Goal: Information Seeking & Learning: Learn about a topic

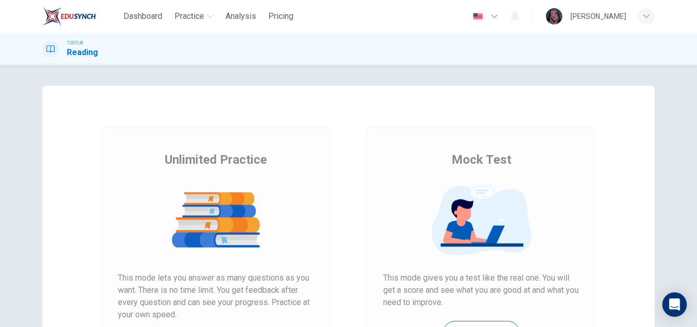
scroll to position [166, 0]
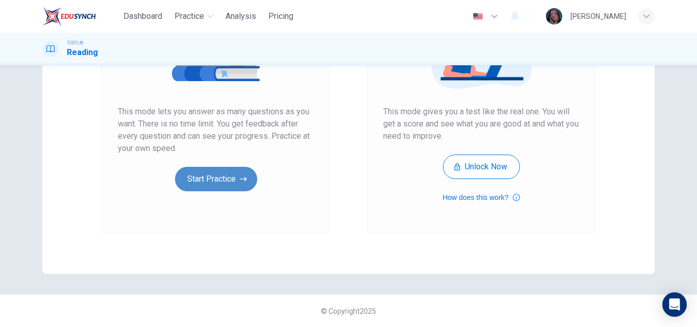
click at [195, 188] on button "Start Practice" at bounding box center [216, 179] width 82 height 24
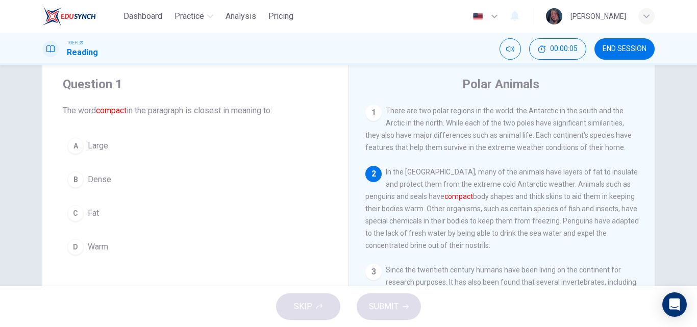
scroll to position [25, 0]
click at [107, 204] on button "C Fat" at bounding box center [195, 213] width 265 height 25
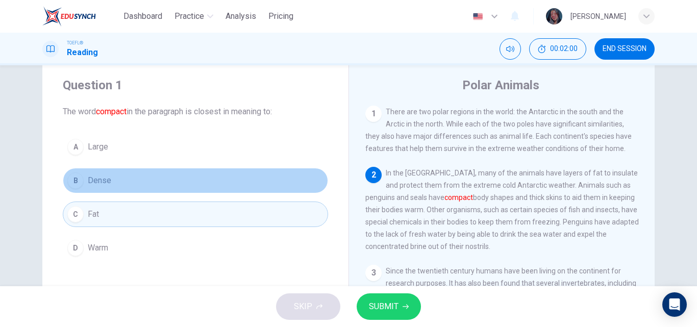
click at [110, 190] on button "B Dense" at bounding box center [195, 180] width 265 height 25
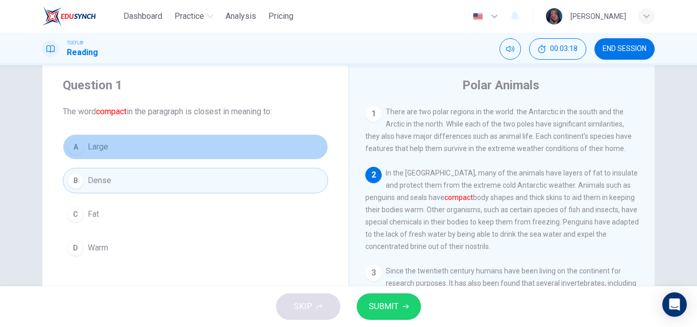
click at [209, 145] on button "A Large" at bounding box center [195, 146] width 265 height 25
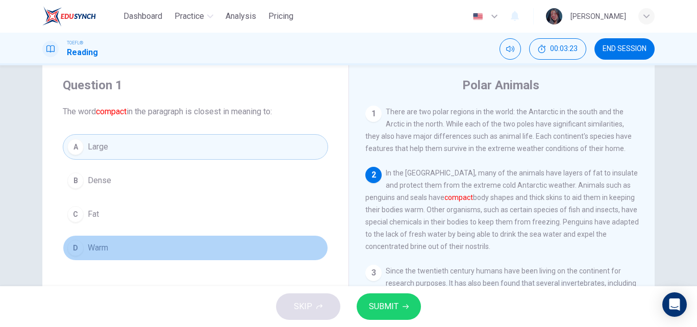
click at [152, 249] on button "D Warm" at bounding box center [195, 247] width 265 height 25
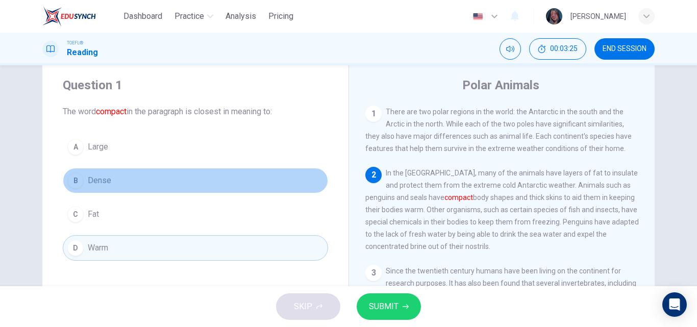
click at [194, 174] on button "B Dense" at bounding box center [195, 180] width 265 height 25
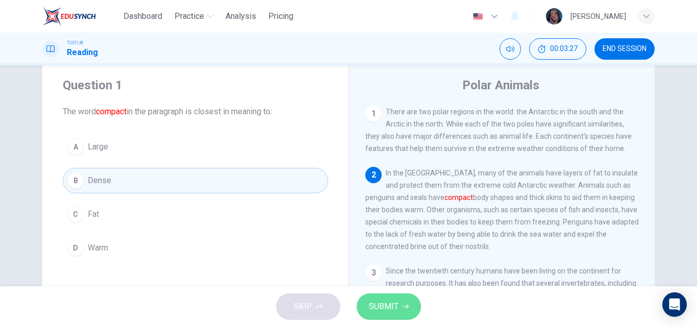
click at [394, 300] on span "SUBMIT" at bounding box center [384, 306] width 30 height 14
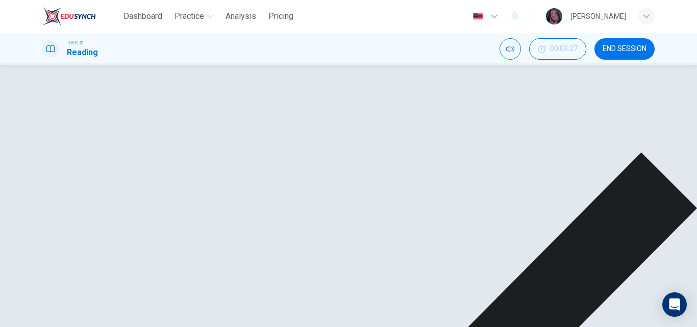
click at [474, 268] on span "Since the twentieth century humans have been living on the continent for resear…" at bounding box center [500, 308] width 271 height 82
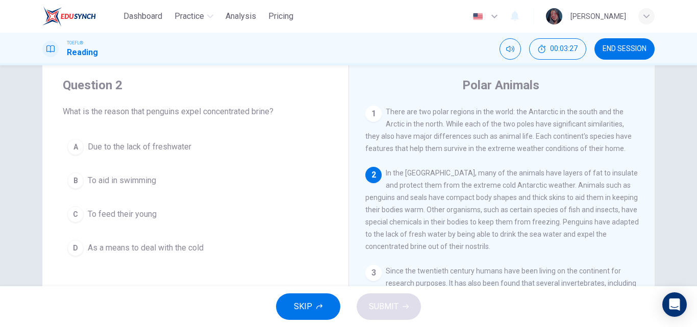
scroll to position [61, 0]
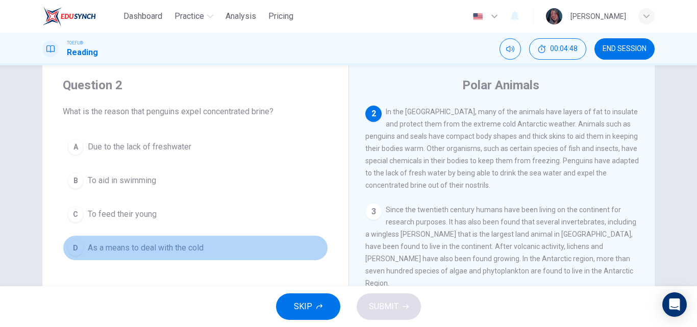
click at [156, 251] on span "As a means to deal with the cold" at bounding box center [146, 248] width 116 height 12
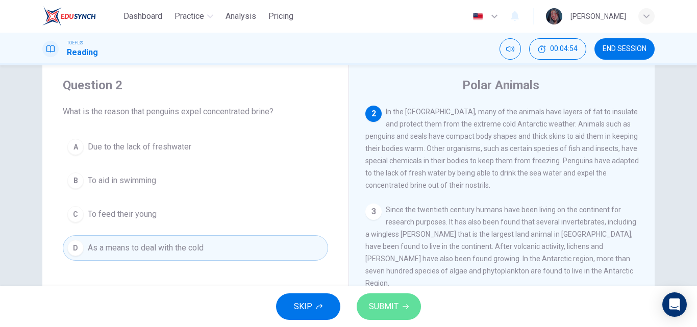
click at [383, 307] on span "SUBMIT" at bounding box center [384, 306] width 30 height 14
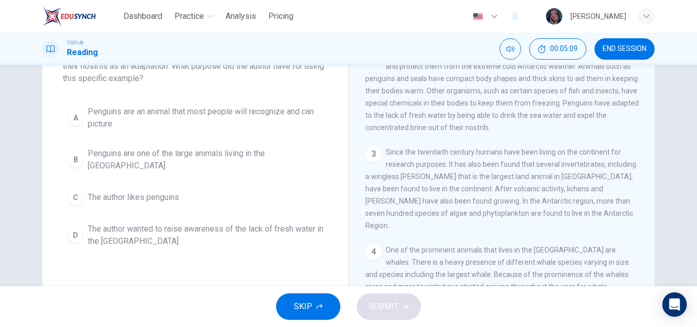
scroll to position [83, 0]
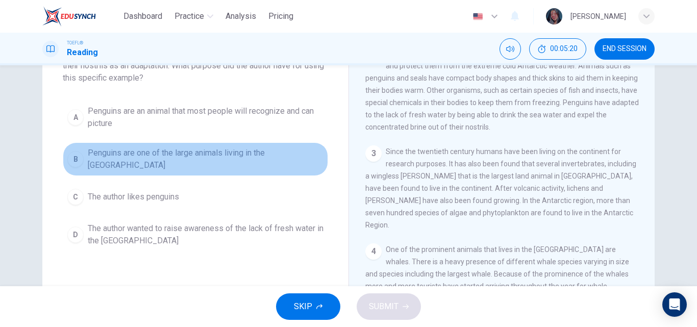
click at [175, 156] on span "Penguins are one of the large animals living in the Antarctic" at bounding box center [206, 159] width 236 height 24
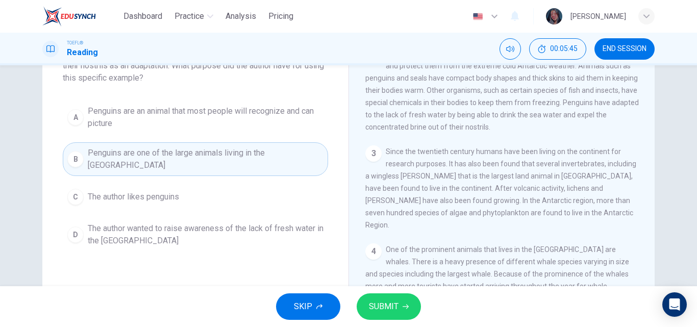
drag, startPoint x: 643, startPoint y: 209, endPoint x: 643, endPoint y: 199, distance: 9.7
click at [643, 199] on div "1 There are two polar regions in the world: the Antarctic in the south and the …" at bounding box center [508, 193] width 287 height 293
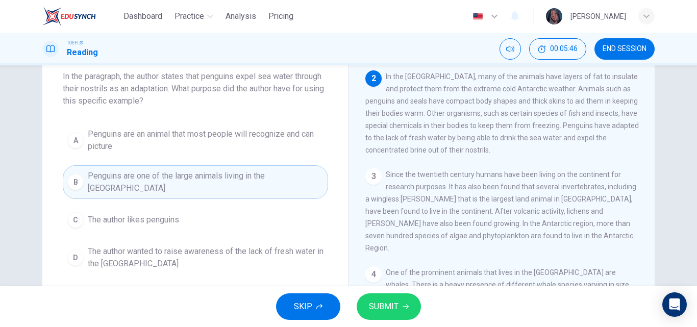
scroll to position [59, 0]
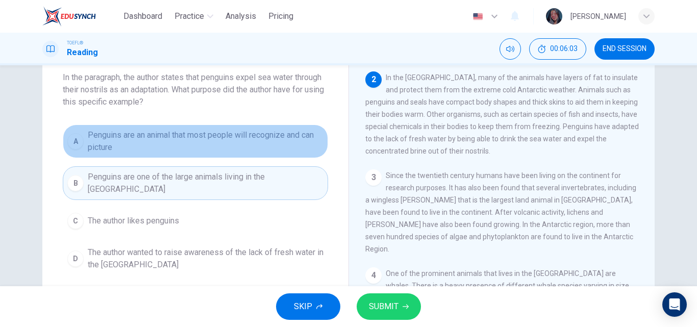
click at [198, 143] on span "Penguins are an animal that most people will recognize and can picture" at bounding box center [206, 141] width 236 height 24
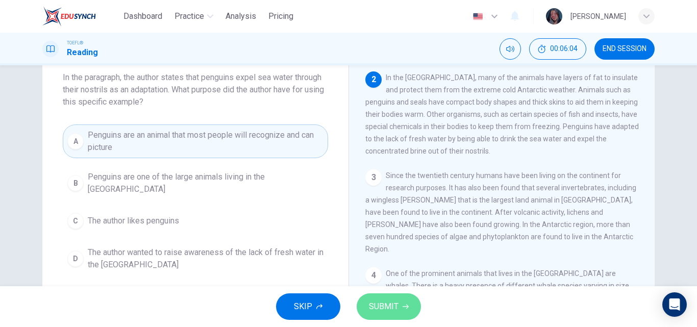
click at [375, 306] on span "SUBMIT" at bounding box center [384, 306] width 30 height 14
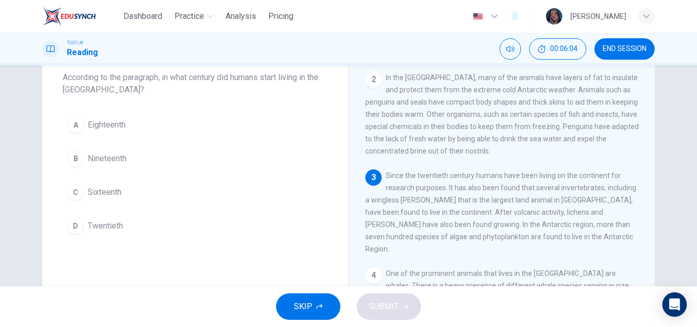
scroll to position [159, 0]
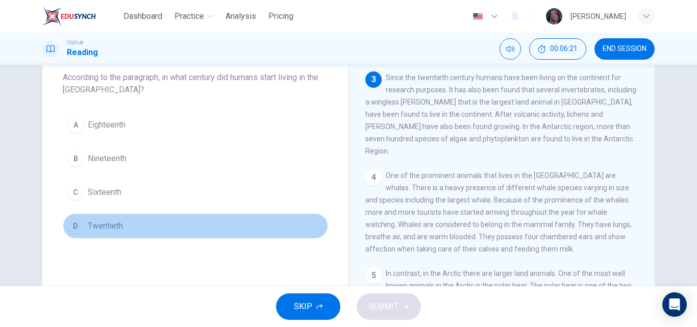
click at [116, 229] on span "Twentieth" at bounding box center [105, 226] width 35 height 12
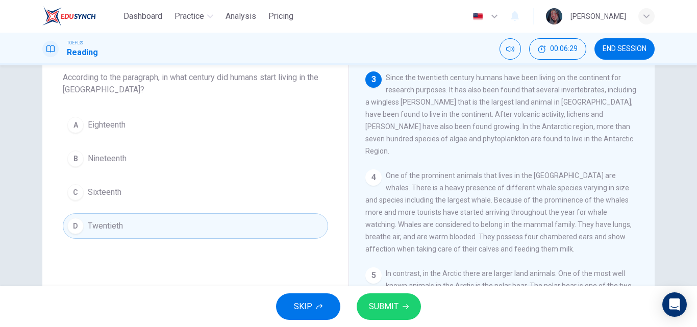
click at [416, 296] on div "SKIP SUBMIT" at bounding box center [348, 306] width 697 height 41
click at [400, 301] on button "SUBMIT" at bounding box center [388, 306] width 64 height 27
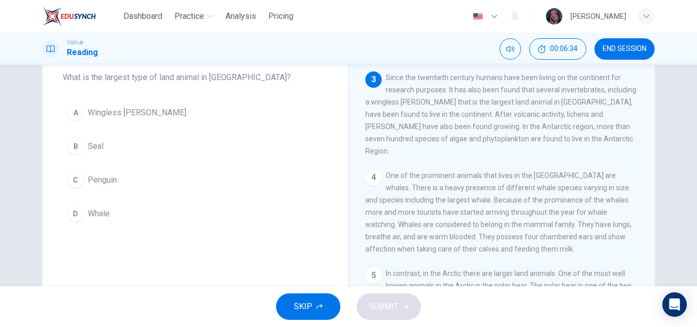
click at [490, 229] on div "4 One of the prominent animals that lives in the Antarctic Region are whales. T…" at bounding box center [501, 212] width 273 height 86
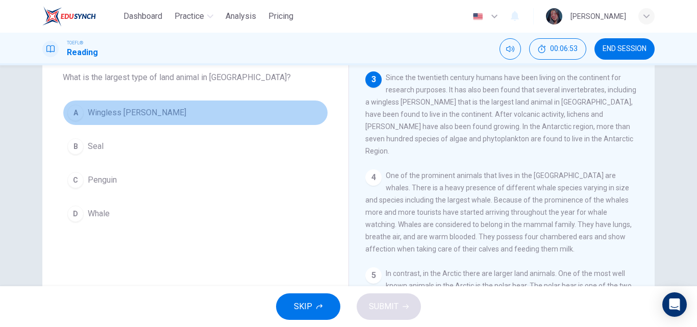
click at [212, 110] on button "A Wingless midge" at bounding box center [195, 112] width 265 height 25
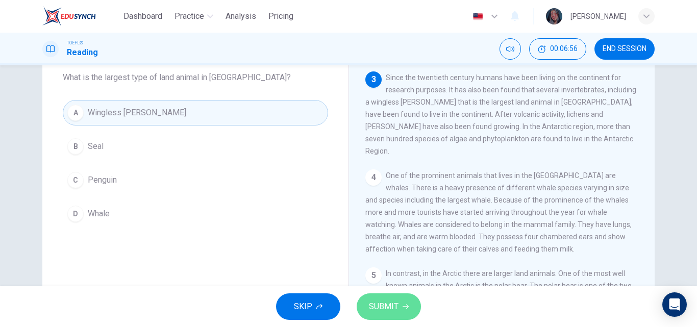
click at [389, 318] on button "SUBMIT" at bounding box center [388, 306] width 64 height 27
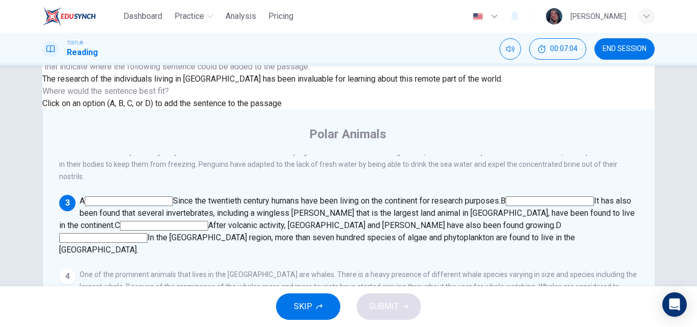
scroll to position [81, 0]
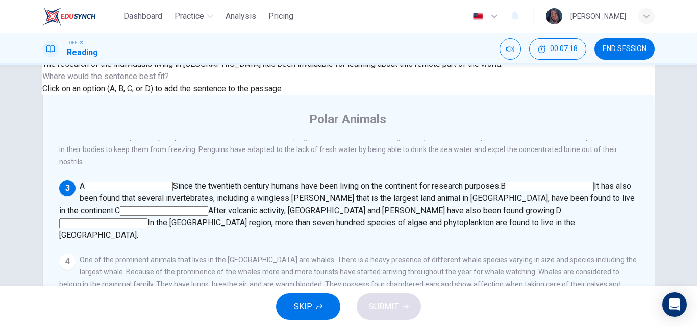
click at [505, 184] on input at bounding box center [549, 187] width 88 height 10
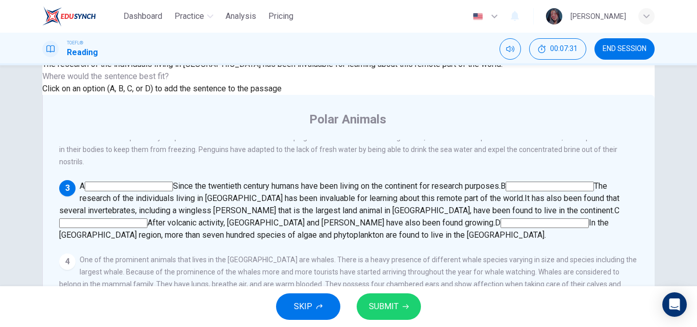
click at [392, 310] on span "SUBMIT" at bounding box center [384, 306] width 30 height 14
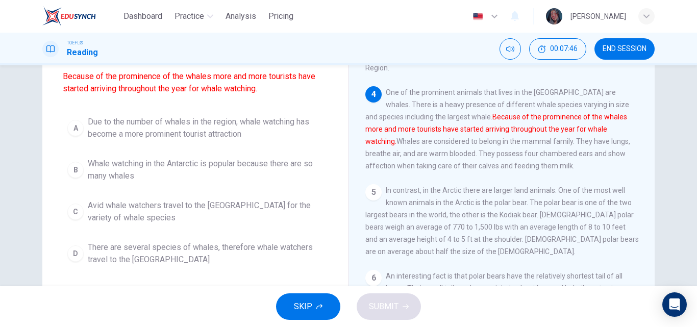
scroll to position [96, 0]
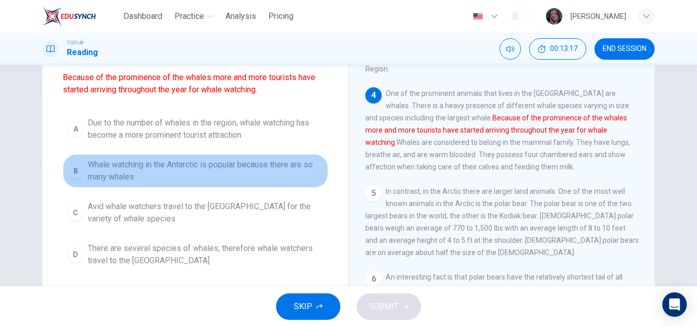
click at [157, 166] on span "Whale watching in the Antarctic is popular because there are so many whales" at bounding box center [206, 171] width 236 height 24
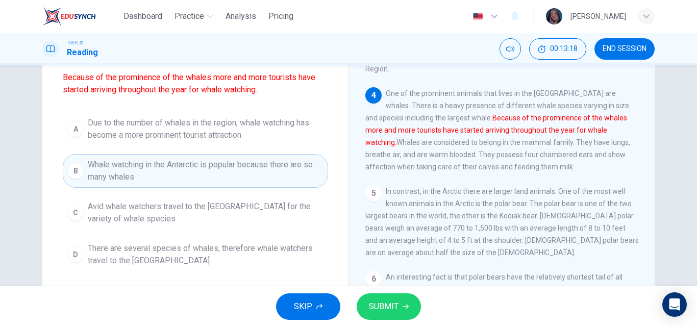
click at [276, 274] on div "Question 7 Which sentence is most similar to the following sentence from the pa…" at bounding box center [195, 139] width 306 height 298
click at [373, 305] on span "SUBMIT" at bounding box center [384, 306] width 30 height 14
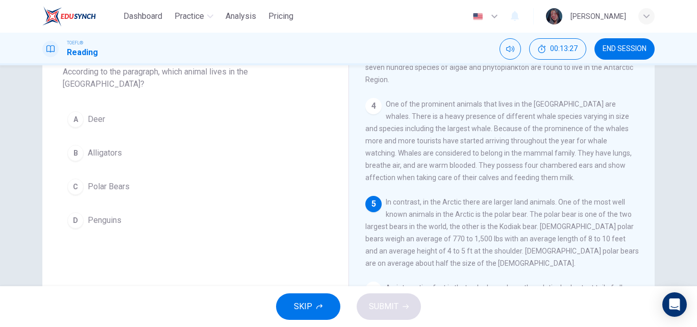
scroll to position [66, 0]
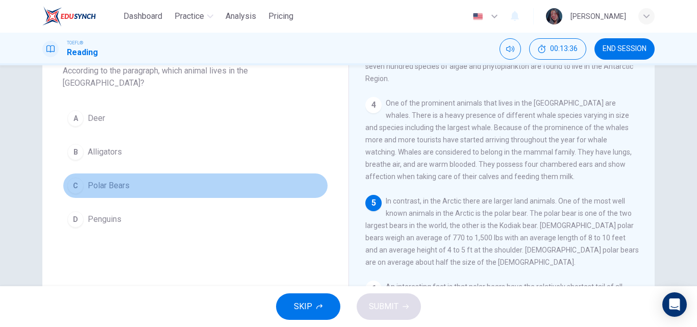
click at [146, 177] on button "C Polar Bears" at bounding box center [195, 185] width 265 height 25
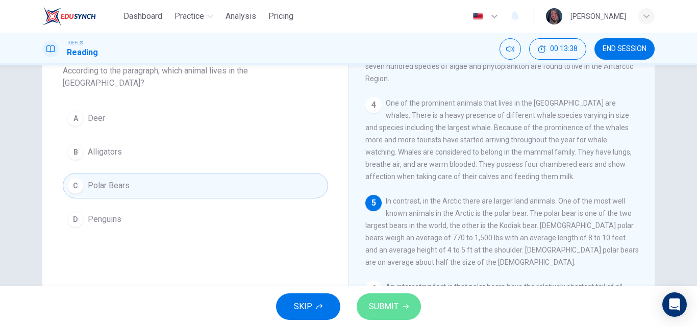
click at [390, 313] on span "SUBMIT" at bounding box center [384, 306] width 30 height 14
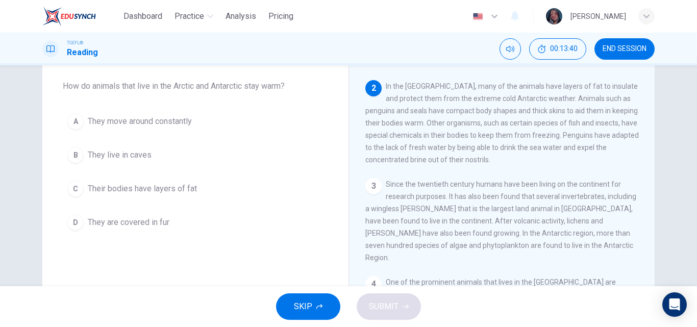
scroll to position [49, 0]
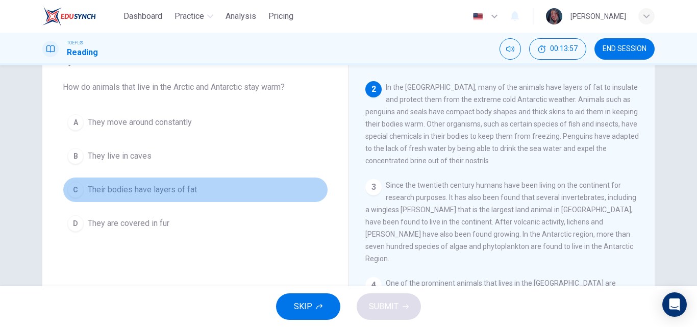
click at [195, 188] on button "C Their bodies have layers of fat" at bounding box center [195, 189] width 265 height 25
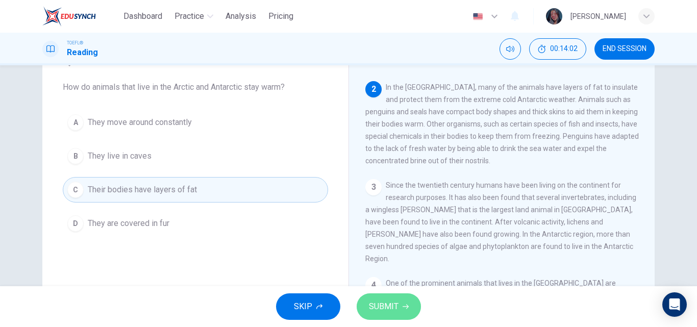
click at [377, 311] on span "SUBMIT" at bounding box center [384, 306] width 30 height 14
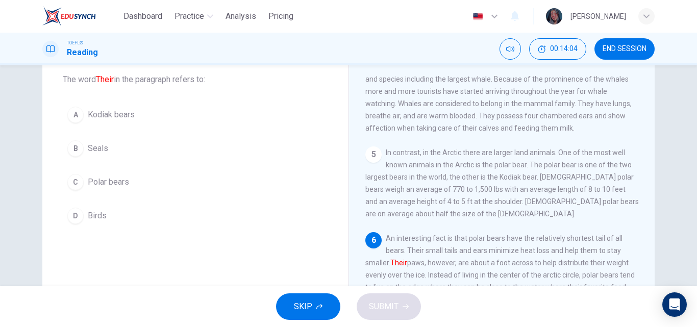
scroll to position [53, 0]
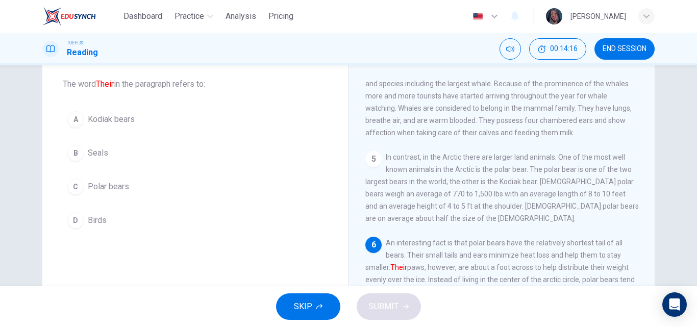
click at [159, 182] on button "C Polar bears" at bounding box center [195, 186] width 265 height 25
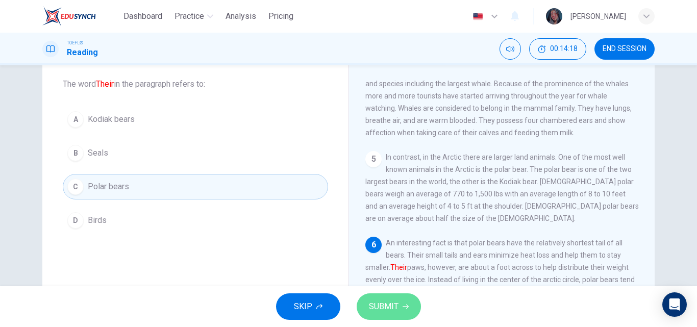
click at [406, 304] on icon "button" at bounding box center [405, 306] width 6 height 6
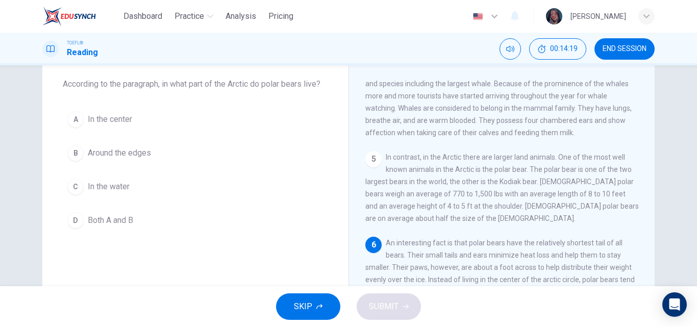
click at [688, 199] on div "Question 11 According to the paragraph, in what part of the Arctic do polar bea…" at bounding box center [348, 175] width 697 height 221
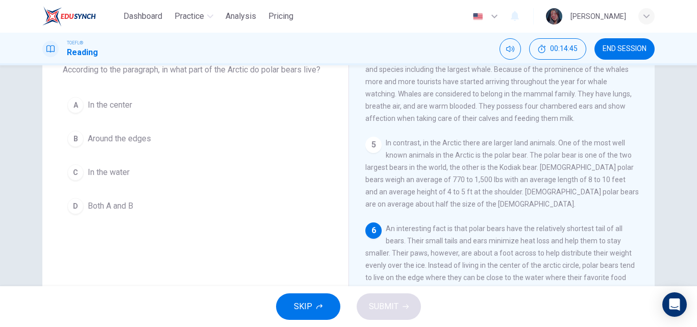
scroll to position [65, 0]
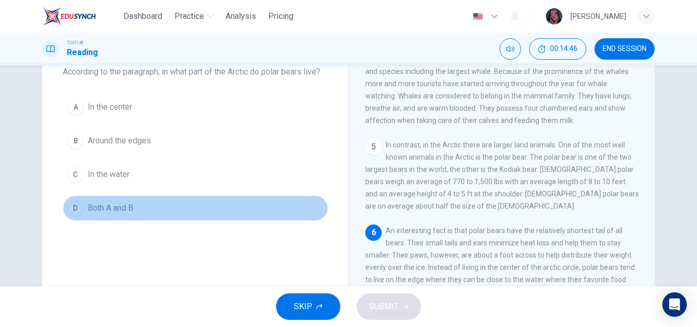
click at [166, 200] on button "D Both A and B" at bounding box center [195, 207] width 265 height 25
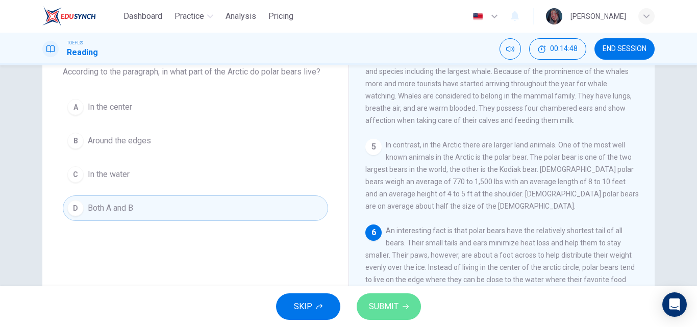
click at [414, 307] on button "SUBMIT" at bounding box center [388, 306] width 64 height 27
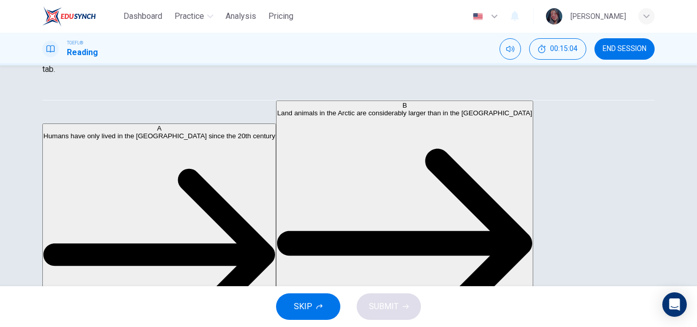
scroll to position [72, 0]
drag, startPoint x: 216, startPoint y: 165, endPoint x: 216, endPoint y: 191, distance: 25.5
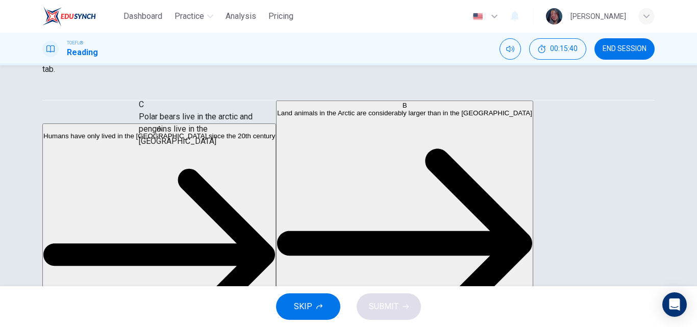
scroll to position [20, 0]
drag, startPoint x: 160, startPoint y: 133, endPoint x: 291, endPoint y: 131, distance: 131.1
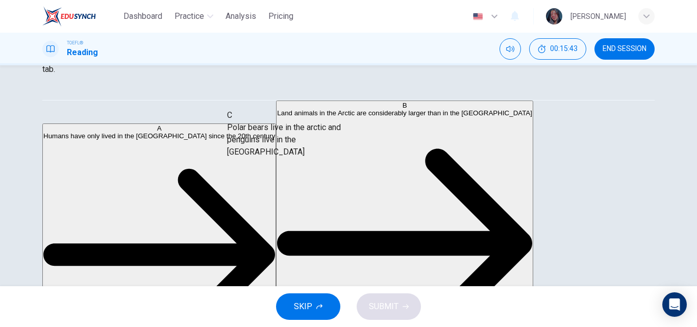
drag, startPoint x: 153, startPoint y: 209, endPoint x: 327, endPoint y: 135, distance: 188.8
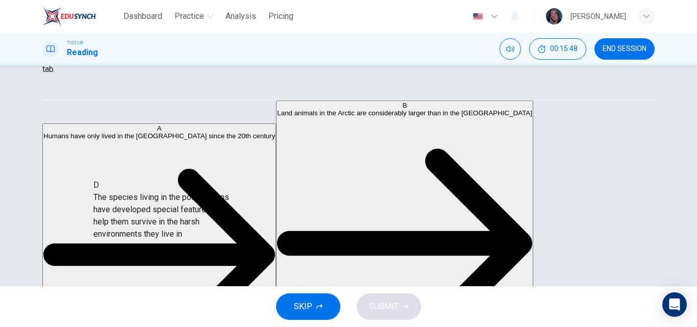
scroll to position [37, 0]
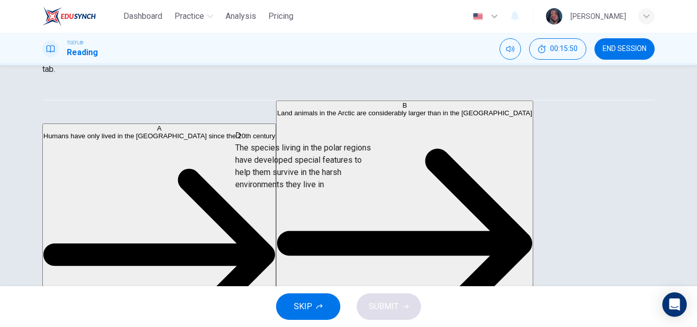
drag, startPoint x: 164, startPoint y: 219, endPoint x: 342, endPoint y: 167, distance: 184.9
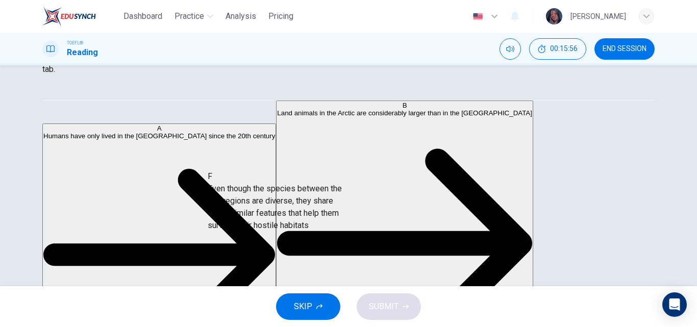
scroll to position [15, 0]
drag, startPoint x: 160, startPoint y: 227, endPoint x: 352, endPoint y: 226, distance: 192.8
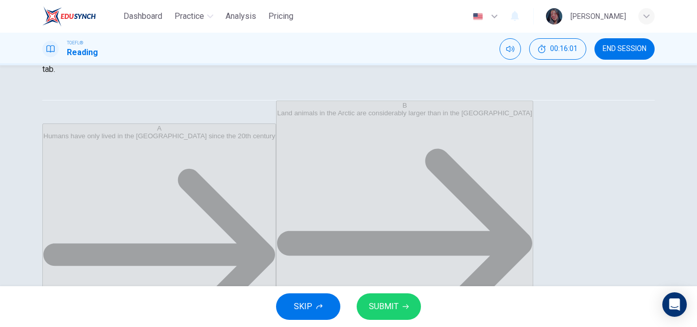
scroll to position [18, 0]
click at [372, 310] on span "SUBMIT" at bounding box center [384, 306] width 30 height 14
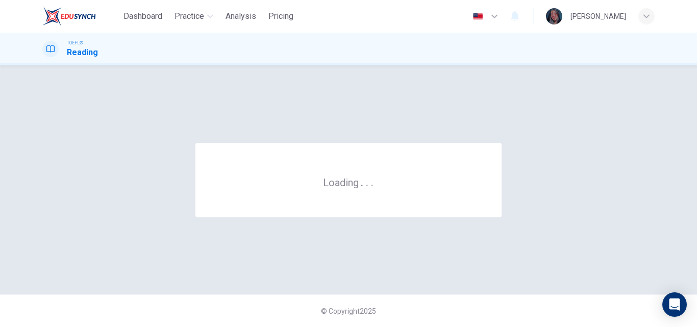
scroll to position [0, 0]
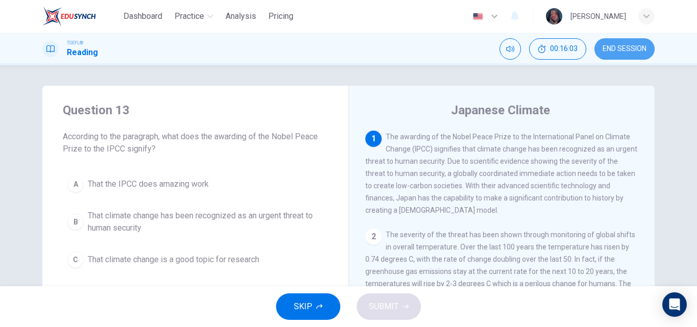
click at [634, 45] on span "END SESSION" at bounding box center [624, 49] width 44 height 8
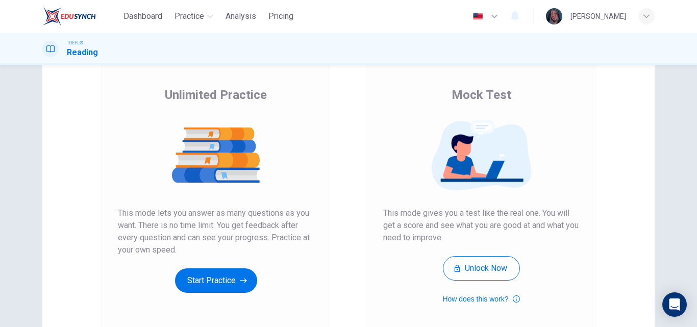
scroll to position [66, 0]
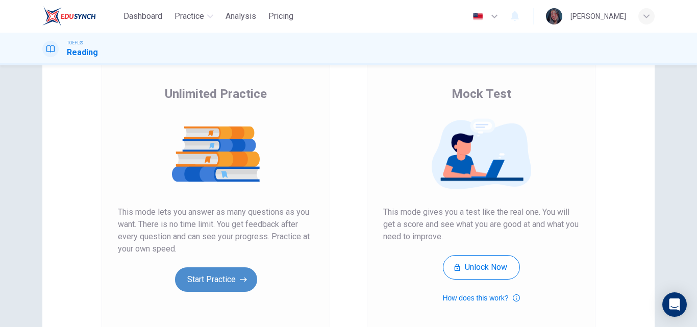
click at [226, 274] on button "Start Practice" at bounding box center [216, 279] width 82 height 24
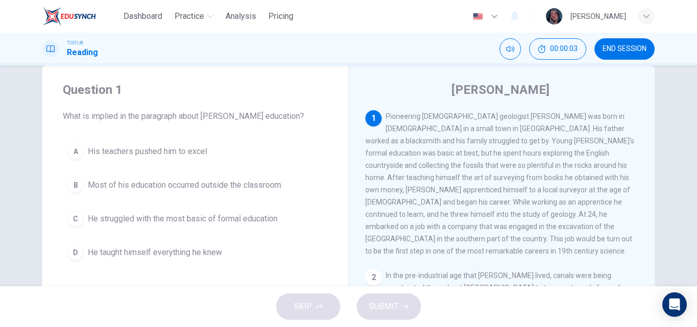
scroll to position [22, 0]
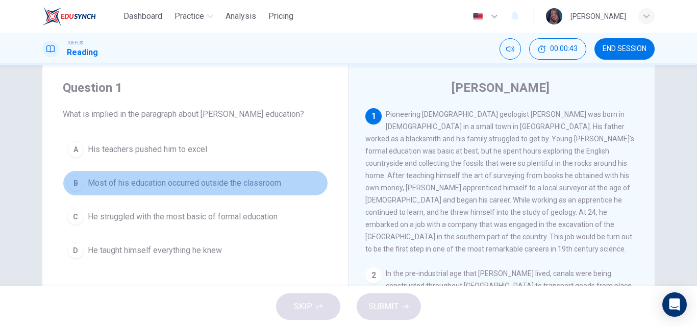
click at [215, 181] on span "Most of his education occurred outside the classroom" at bounding box center [184, 183] width 193 height 12
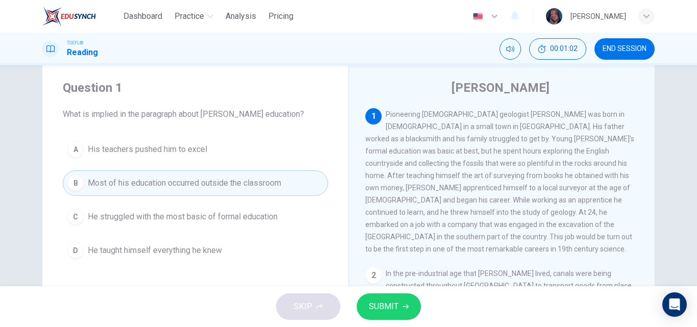
click at [370, 306] on span "SUBMIT" at bounding box center [384, 306] width 30 height 14
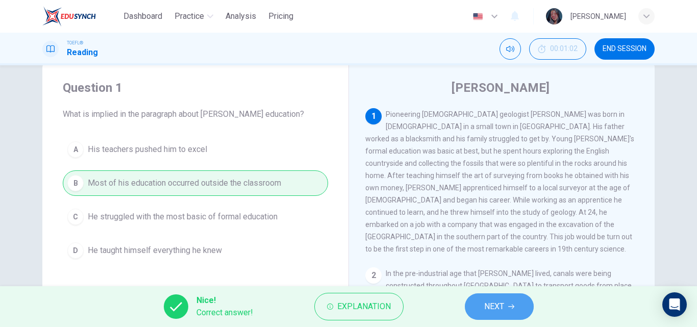
click at [484, 310] on span "NEXT" at bounding box center [494, 306] width 20 height 14
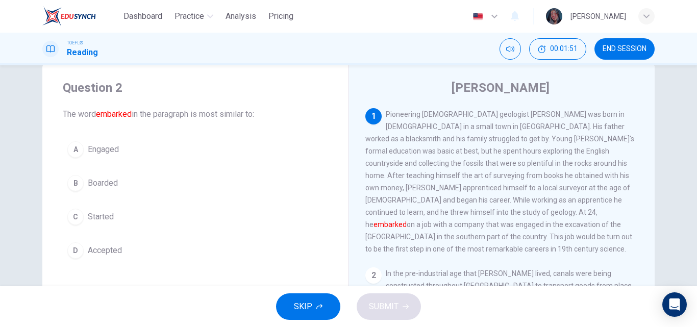
click at [122, 222] on button "C Started" at bounding box center [195, 216] width 265 height 25
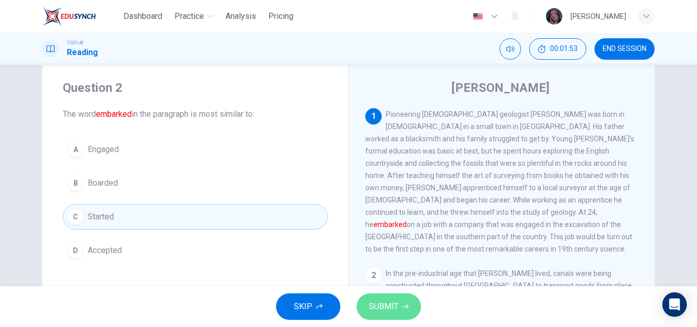
click at [396, 314] on button "SUBMIT" at bounding box center [388, 306] width 64 height 27
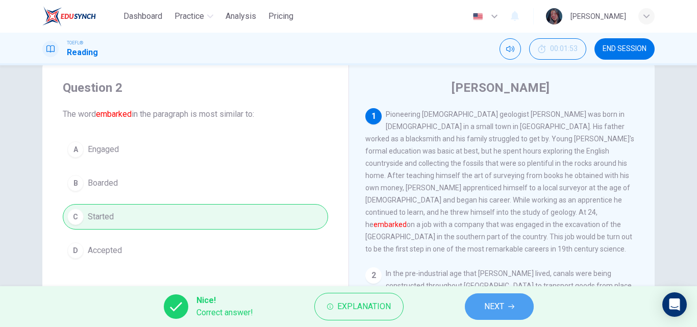
click at [514, 306] on button "NEXT" at bounding box center [499, 306] width 69 height 27
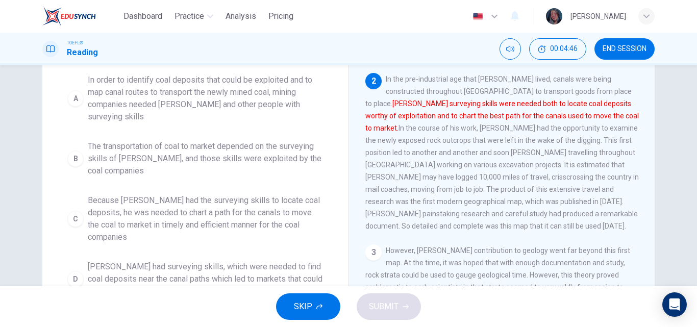
scroll to position [115, 0]
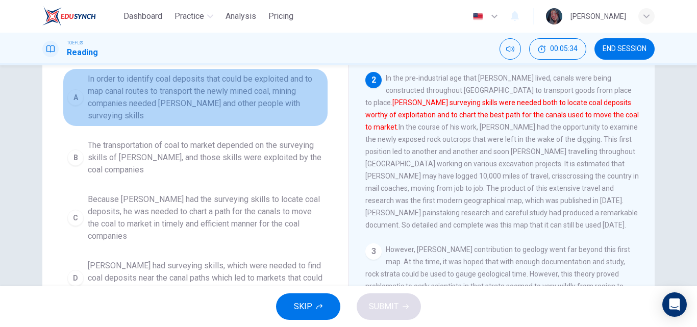
click at [235, 92] on span "In order to identify coal deposits that could be exploited and to map canal rou…" at bounding box center [206, 97] width 236 height 49
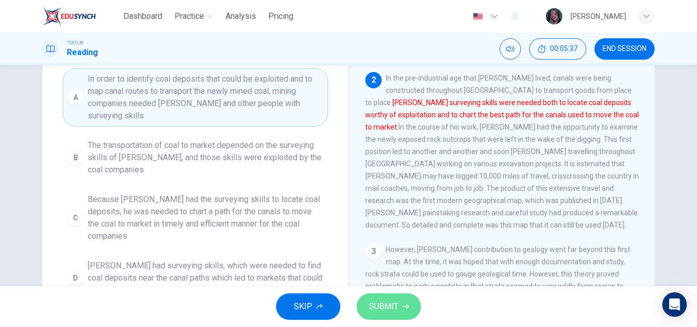
click at [391, 303] on span "SUBMIT" at bounding box center [384, 306] width 30 height 14
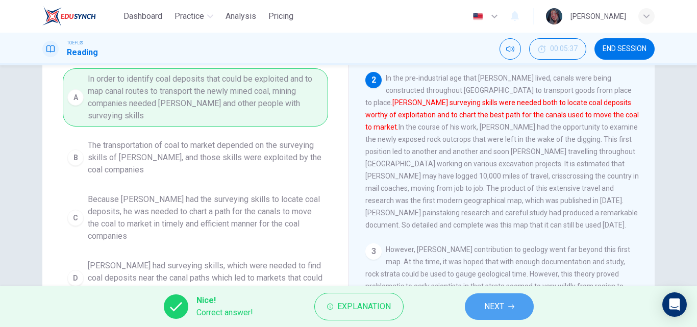
click at [492, 302] on span "NEXT" at bounding box center [494, 306] width 20 height 14
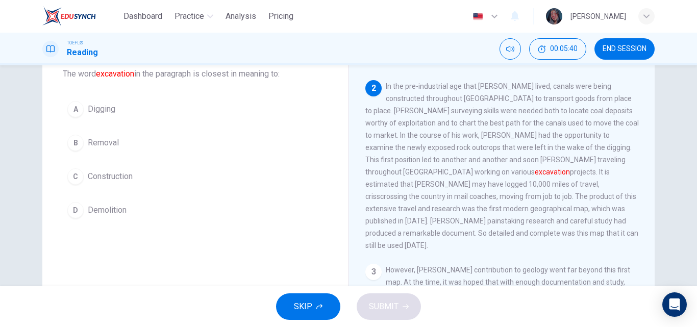
scroll to position [60, 0]
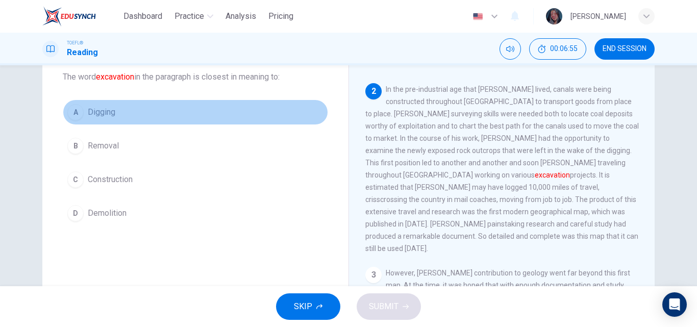
click at [201, 107] on button "A Digging" at bounding box center [195, 111] width 265 height 25
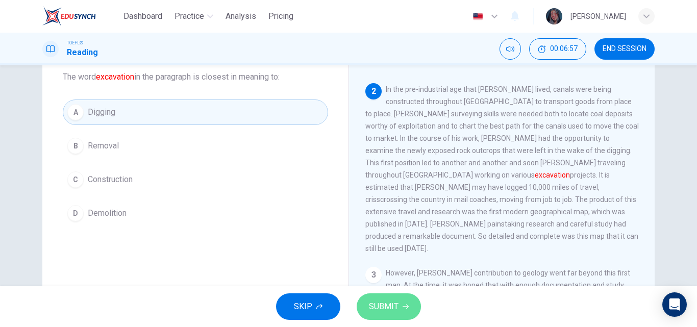
click at [374, 308] on span "SUBMIT" at bounding box center [384, 306] width 30 height 14
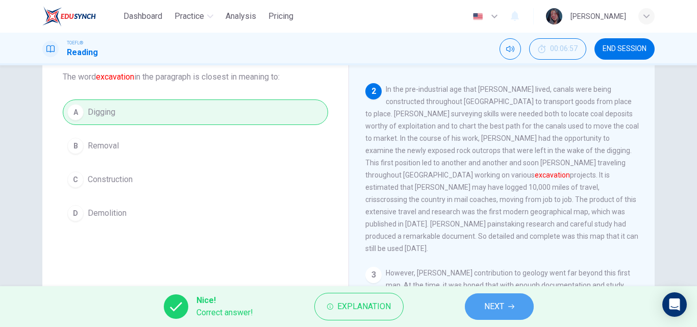
click at [493, 295] on button "NEXT" at bounding box center [499, 306] width 69 height 27
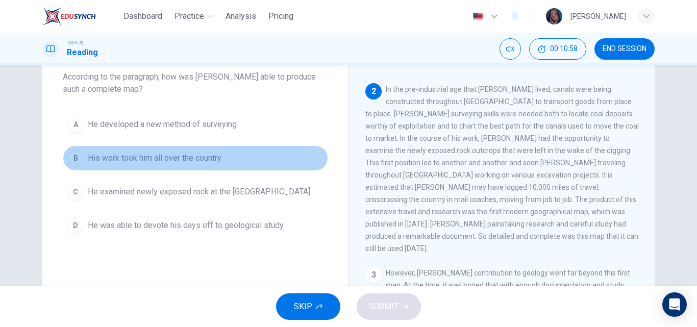
click at [189, 147] on button "B His work took him all over the country" at bounding box center [195, 157] width 265 height 25
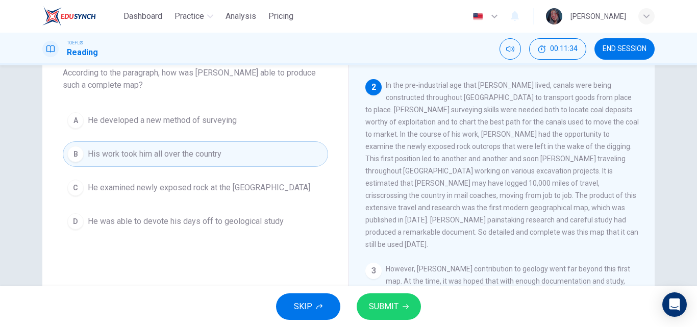
scroll to position [68, 0]
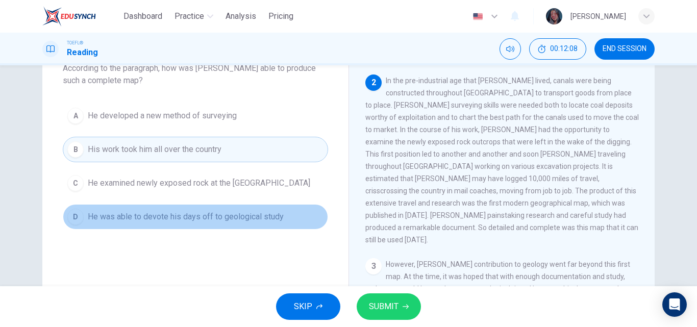
click at [257, 215] on span "He was able to devote his days off to geological study" at bounding box center [186, 217] width 196 height 12
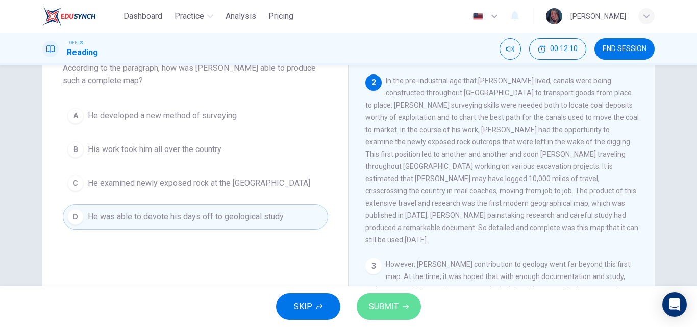
click at [383, 302] on span "SUBMIT" at bounding box center [384, 306] width 30 height 14
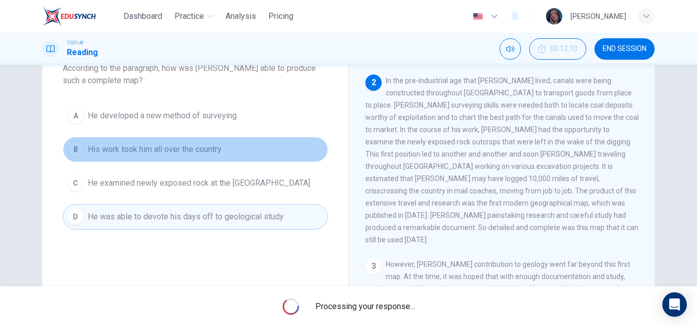
click at [205, 148] on span "His work took him all over the country" at bounding box center [155, 149] width 134 height 12
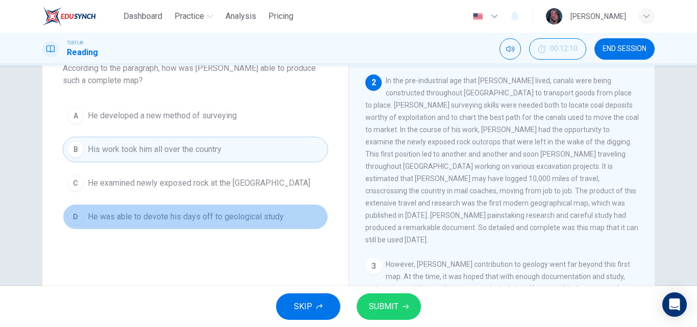
click at [229, 229] on button "D He was able to devote his days off to geological study" at bounding box center [195, 216] width 265 height 25
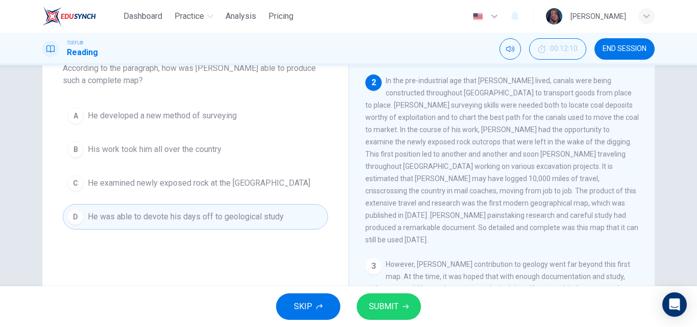
click at [384, 298] on button "SUBMIT" at bounding box center [388, 306] width 64 height 27
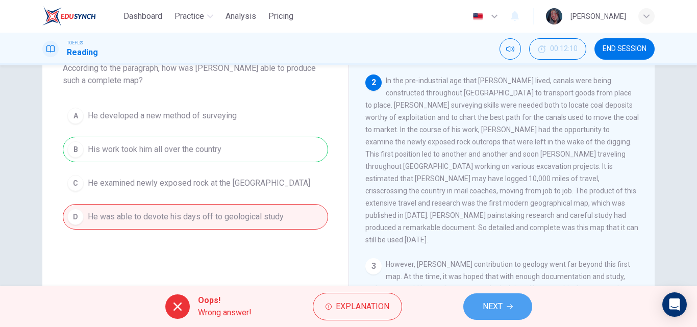
click at [504, 315] on button "NEXT" at bounding box center [497, 306] width 69 height 27
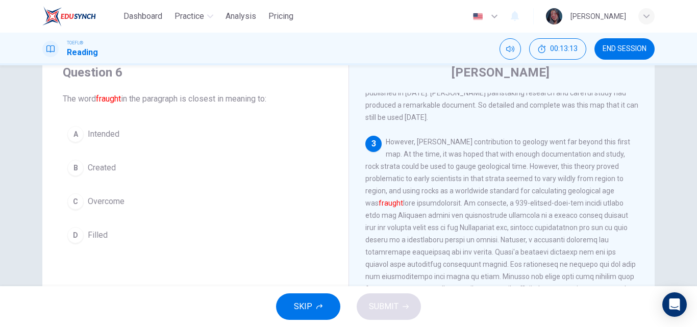
scroll to position [298, 0]
click at [491, 213] on span "However, Smith's contribution to geology went far beyond this first map. At the…" at bounding box center [500, 259] width 270 height 241
click at [105, 233] on button "D Filled" at bounding box center [195, 234] width 265 height 25
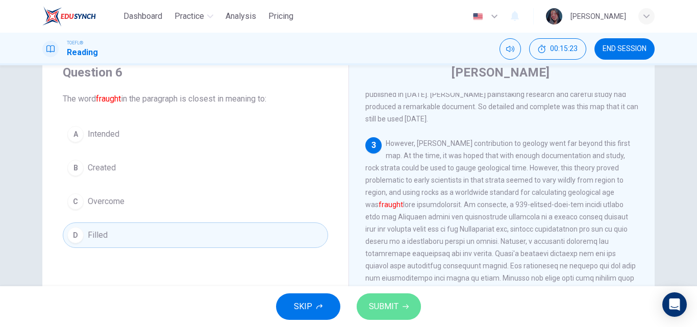
click at [392, 310] on span "SUBMIT" at bounding box center [384, 306] width 30 height 14
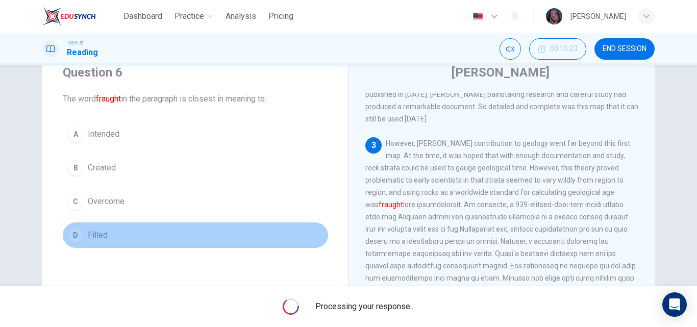
click at [212, 234] on button "D Filled" at bounding box center [195, 234] width 265 height 25
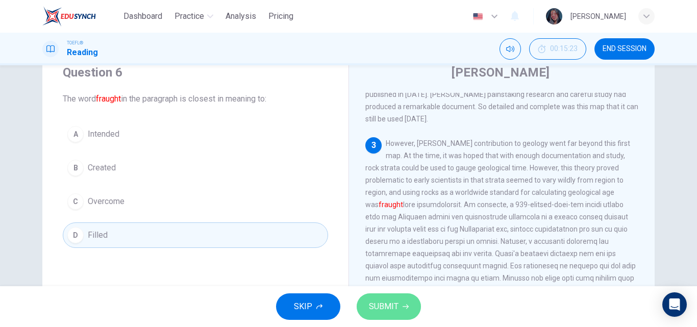
click at [373, 302] on span "SUBMIT" at bounding box center [384, 306] width 30 height 14
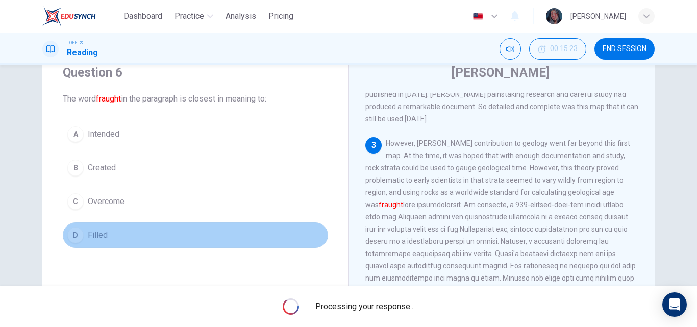
click at [154, 239] on button "D Filled" at bounding box center [195, 234] width 265 height 25
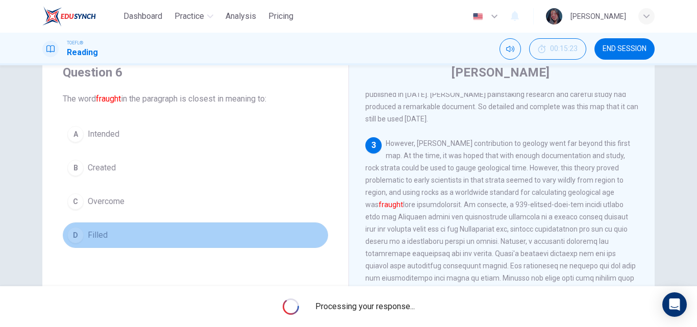
click at [154, 239] on button "D Filled" at bounding box center [195, 234] width 265 height 25
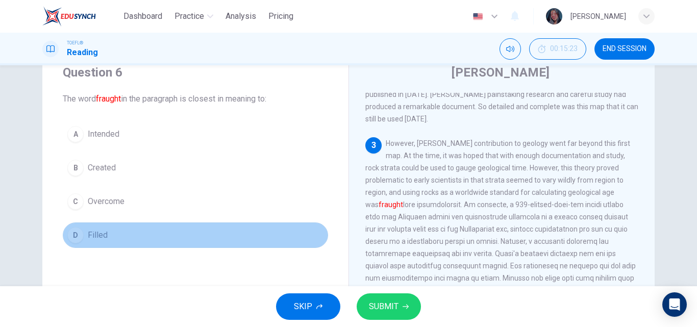
click at [154, 239] on button "D Filled" at bounding box center [195, 234] width 265 height 25
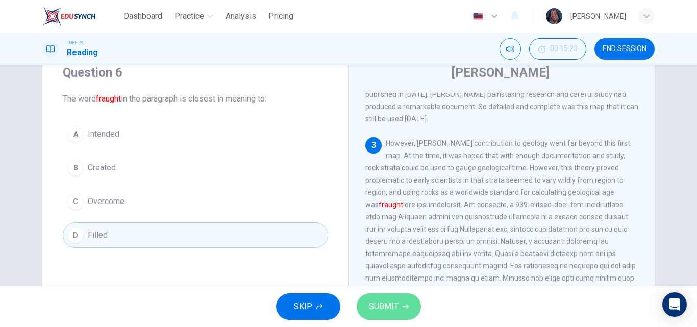
click at [384, 301] on span "SUBMIT" at bounding box center [384, 306] width 30 height 14
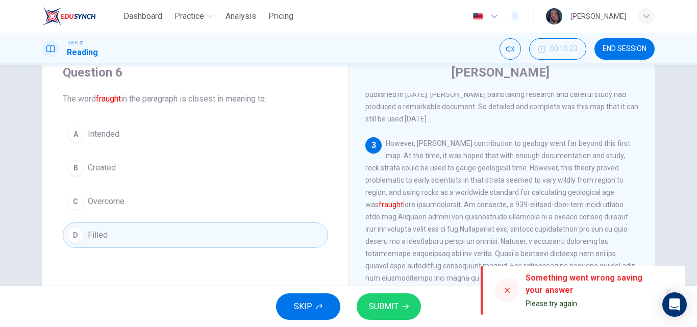
click at [479, 209] on div "3 However, Smith's contribution to geology went far beyond this first map. At t…" at bounding box center [501, 259] width 273 height 245
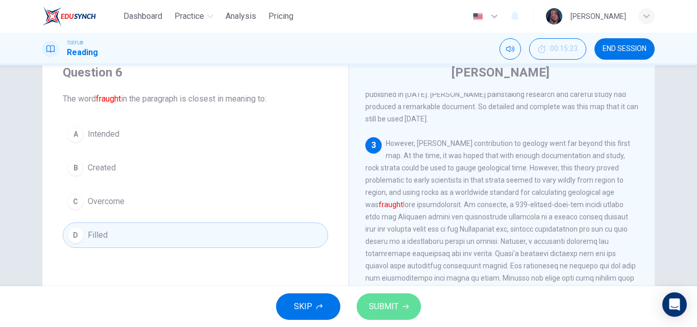
click at [382, 307] on span "SUBMIT" at bounding box center [384, 306] width 30 height 14
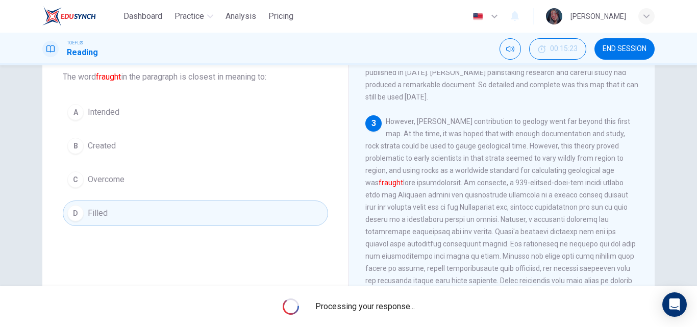
scroll to position [46, 0]
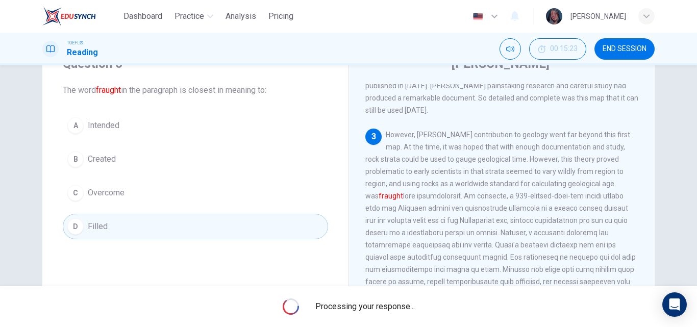
drag, startPoint x: 688, startPoint y: 182, endPoint x: 687, endPoint y: 176, distance: 5.1
click at [687, 176] on div "Question 6 The word fraught in the paragraph is closest in meaning to: A Intend…" at bounding box center [348, 175] width 697 height 221
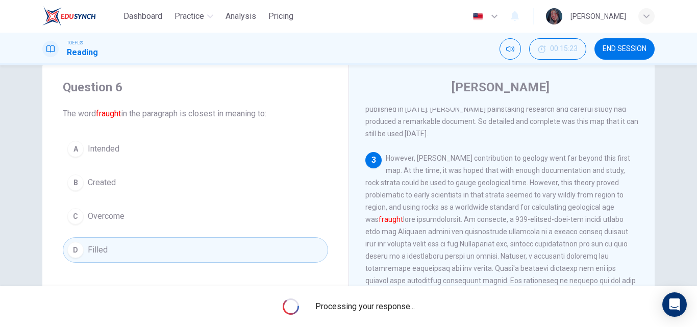
scroll to position [52, 0]
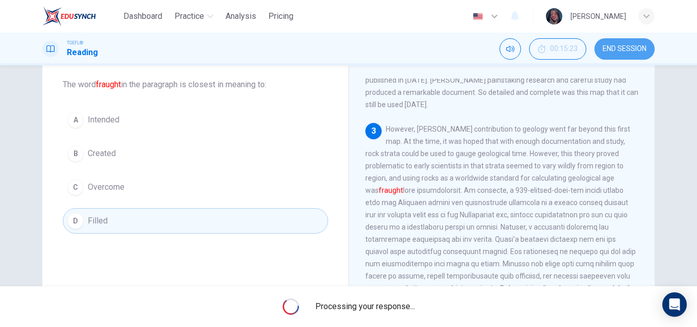
click at [621, 48] on span "END SESSION" at bounding box center [624, 49] width 44 height 8
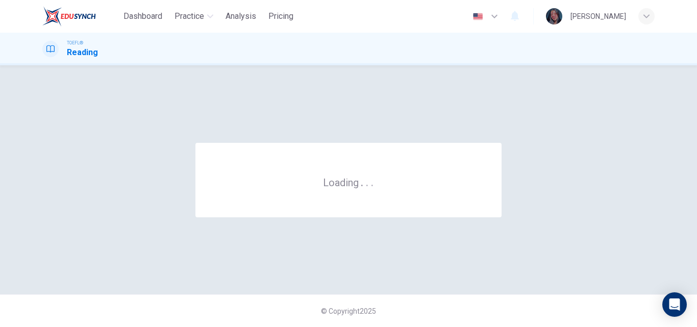
scroll to position [0, 0]
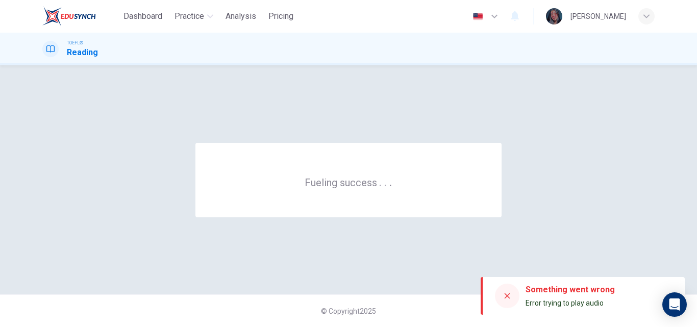
click at [465, 123] on div "Fueling success . . ." at bounding box center [348, 180] width 612 height 188
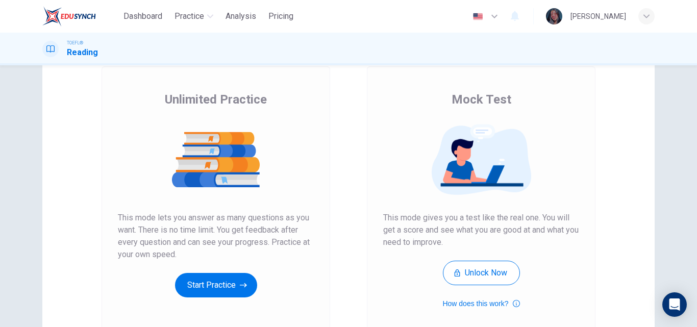
scroll to position [66, 0]
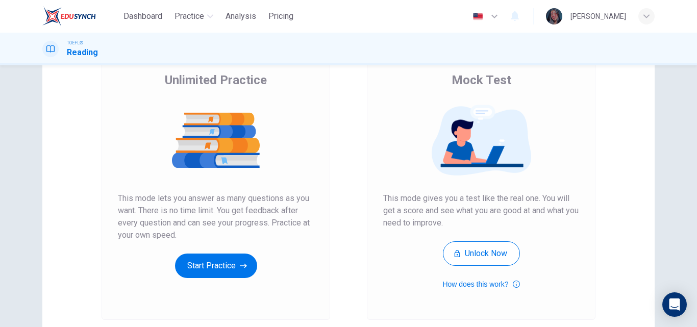
scroll to position [96, 0]
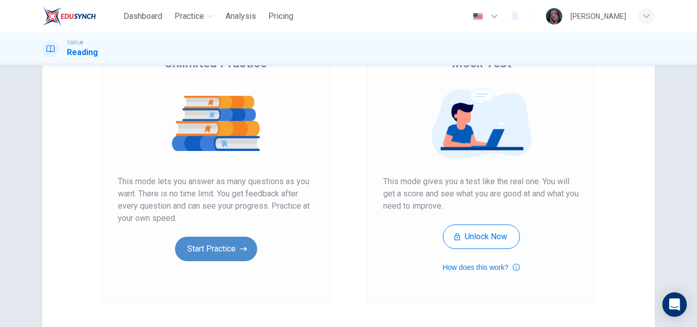
click at [242, 245] on icon "button" at bounding box center [243, 249] width 7 height 10
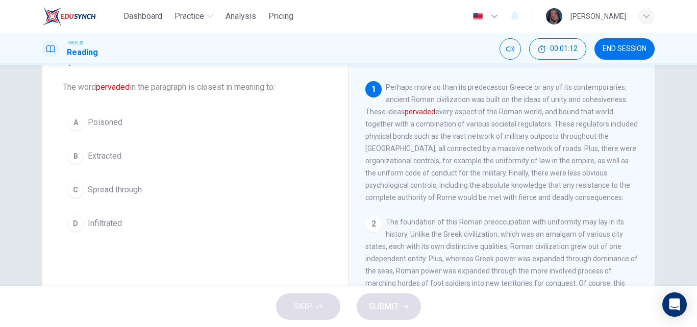
scroll to position [52, 0]
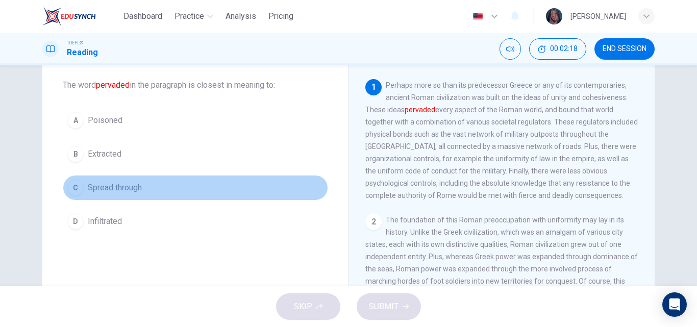
click at [128, 186] on span "Spread through" at bounding box center [115, 188] width 54 height 12
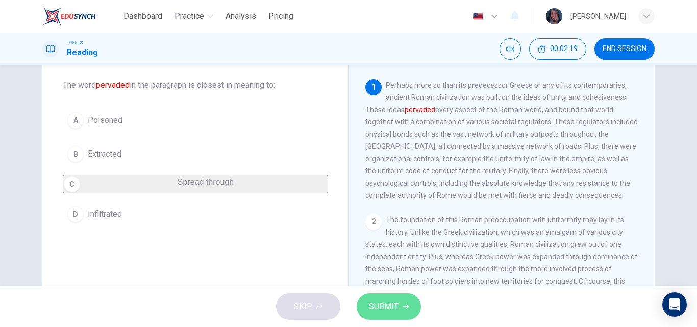
click at [412, 311] on button "SUBMIT" at bounding box center [388, 306] width 64 height 27
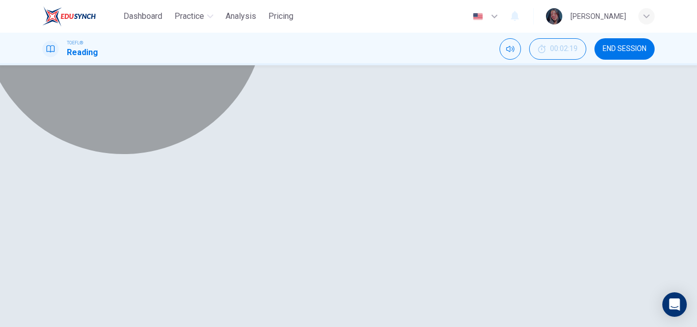
click at [184, 188] on button "C Spread through" at bounding box center [195, 184] width 265 height 18
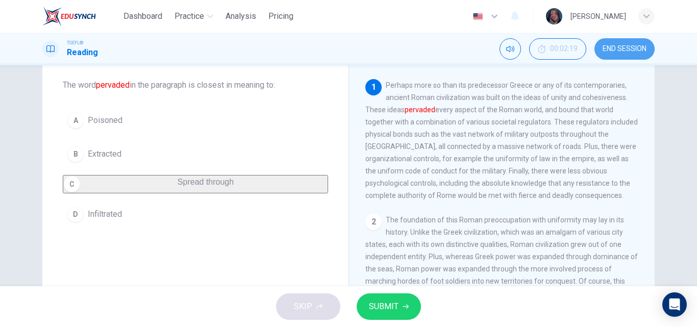
click at [620, 48] on span "END SESSION" at bounding box center [624, 49] width 44 height 8
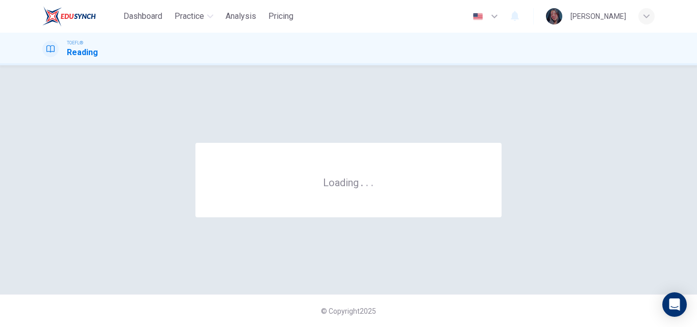
scroll to position [0, 0]
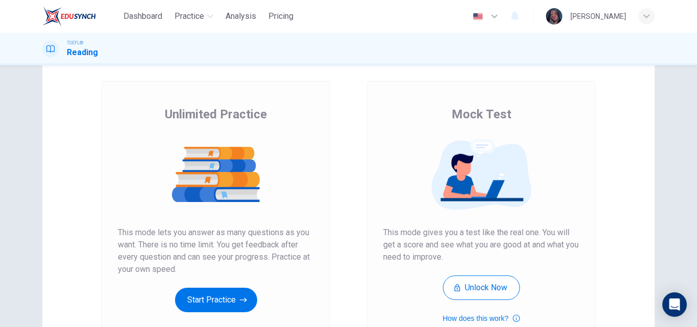
scroll to position [69, 0]
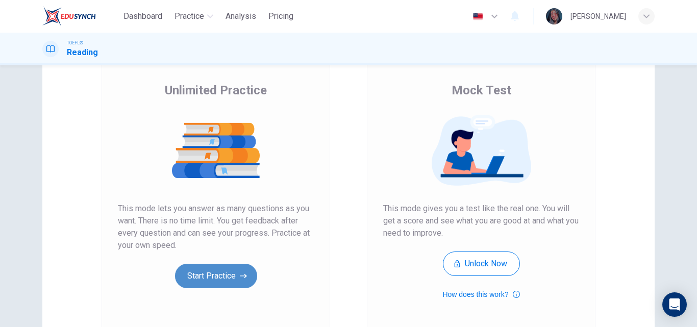
click at [201, 283] on button "Start Practice" at bounding box center [216, 276] width 82 height 24
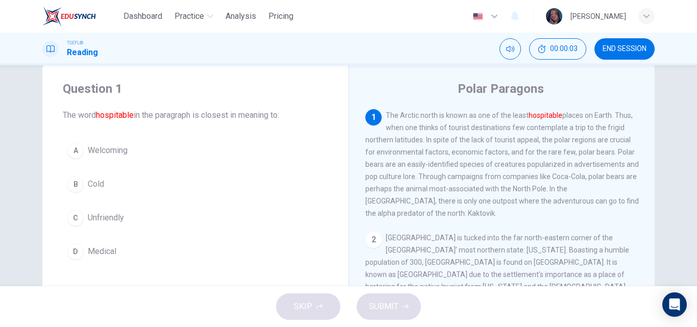
scroll to position [25, 0]
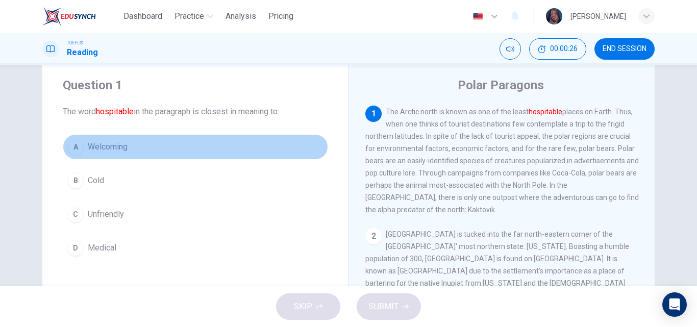
click at [158, 145] on button "A Welcoming" at bounding box center [195, 146] width 265 height 25
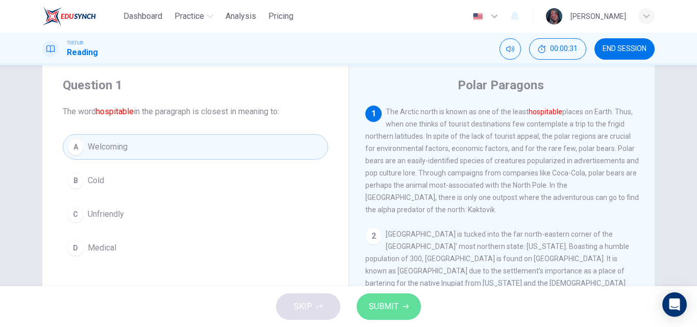
click at [379, 303] on span "SUBMIT" at bounding box center [384, 306] width 30 height 14
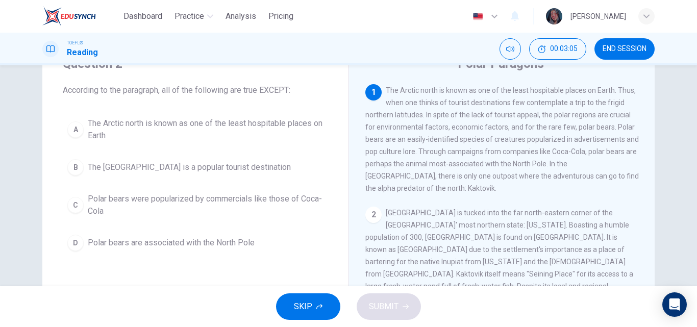
scroll to position [47, 0]
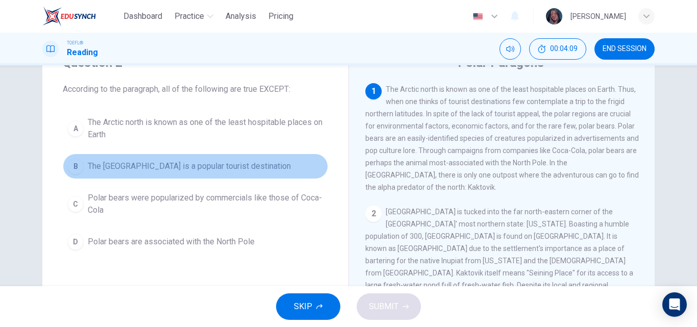
click at [210, 166] on span "The [GEOGRAPHIC_DATA] is a popular tourist destination" at bounding box center [189, 166] width 203 height 12
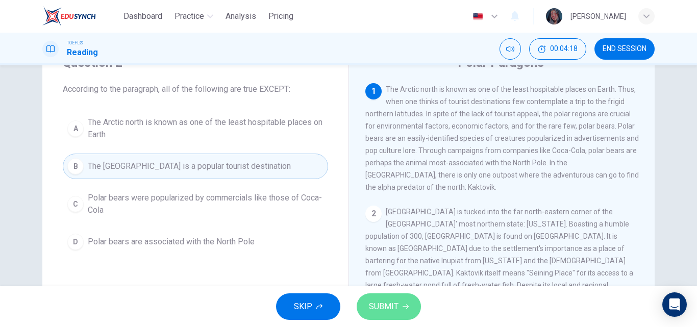
click at [368, 300] on button "SUBMIT" at bounding box center [388, 306] width 64 height 27
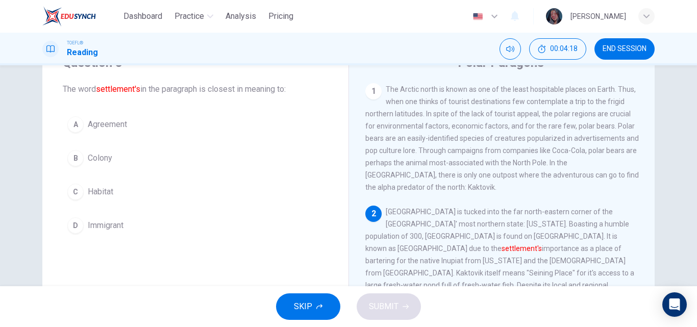
scroll to position [78, 0]
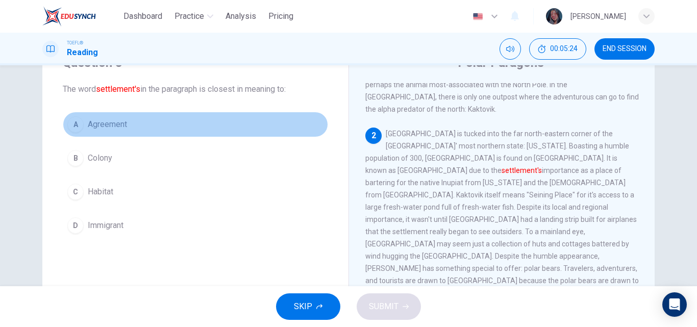
click at [190, 124] on button "A Agreement" at bounding box center [195, 124] width 265 height 25
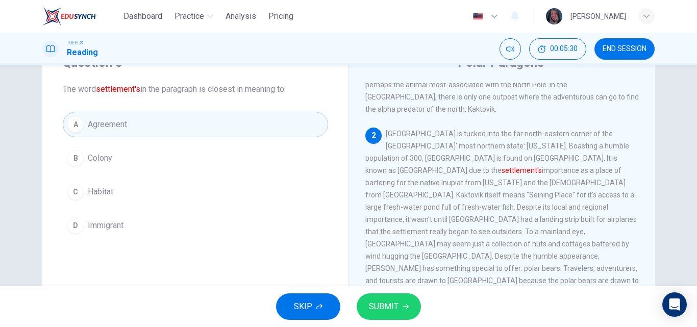
click at [382, 296] on button "SUBMIT" at bounding box center [388, 306] width 64 height 27
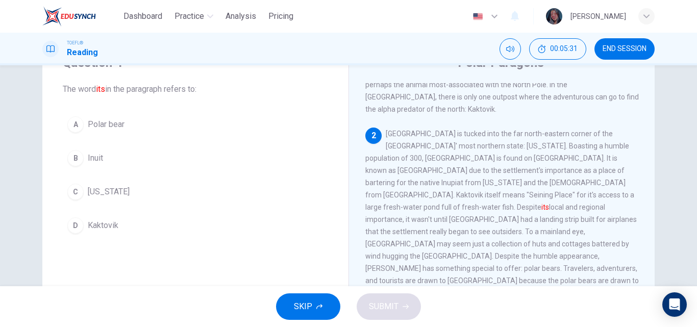
scroll to position [122, 0]
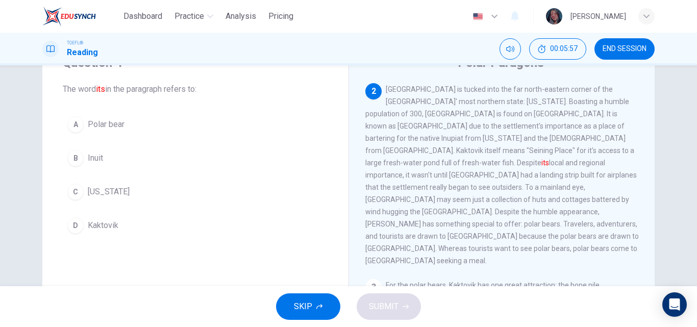
click at [221, 212] on div "A Polar bear B Inuit C [US_STATE] D [GEOGRAPHIC_DATA]" at bounding box center [195, 175] width 265 height 126
click at [93, 222] on span "Kaktovik" at bounding box center [103, 225] width 31 height 12
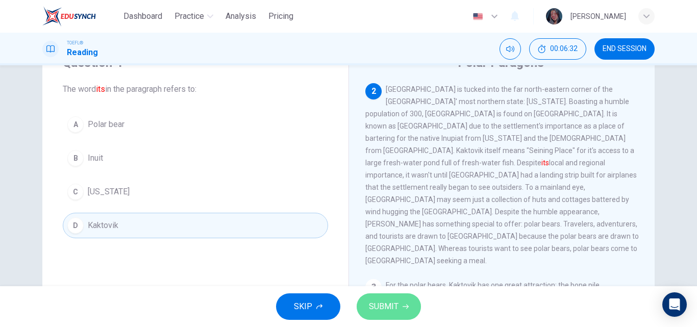
click at [383, 302] on span "SUBMIT" at bounding box center [384, 306] width 30 height 14
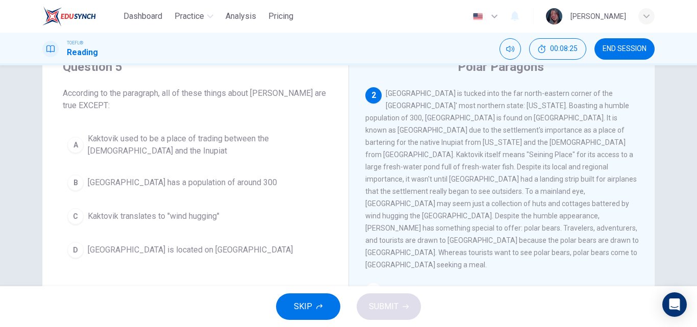
click at [157, 221] on span "Kaktovik translates to "wind hugging"" at bounding box center [154, 216] width 132 height 12
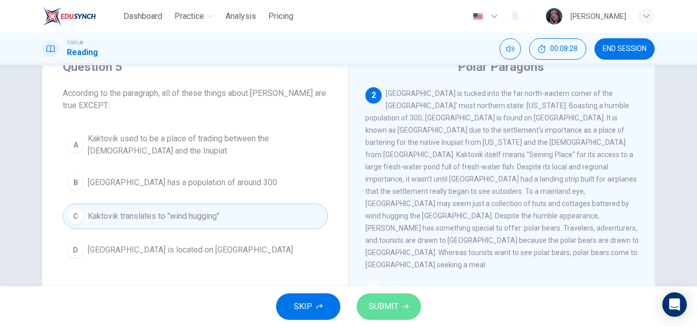
click at [394, 307] on span "SUBMIT" at bounding box center [384, 306] width 30 height 14
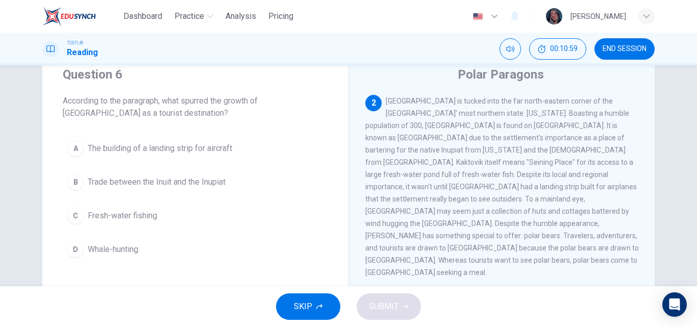
scroll to position [44, 0]
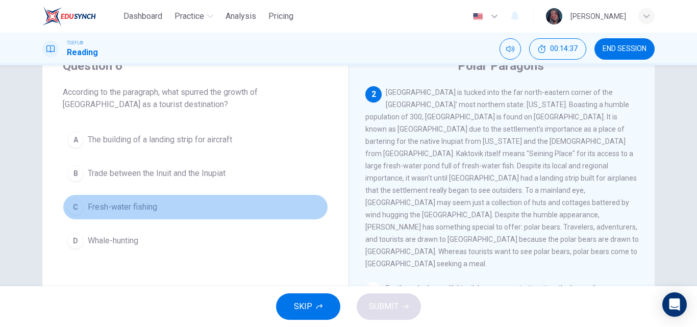
click at [218, 205] on button "C Fresh-water fishing" at bounding box center [195, 206] width 265 height 25
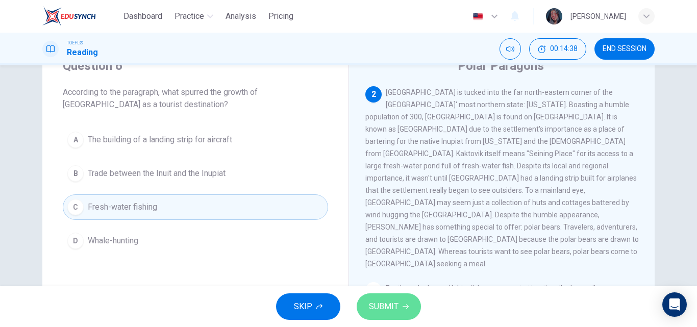
click at [382, 294] on button "SUBMIT" at bounding box center [388, 306] width 64 height 27
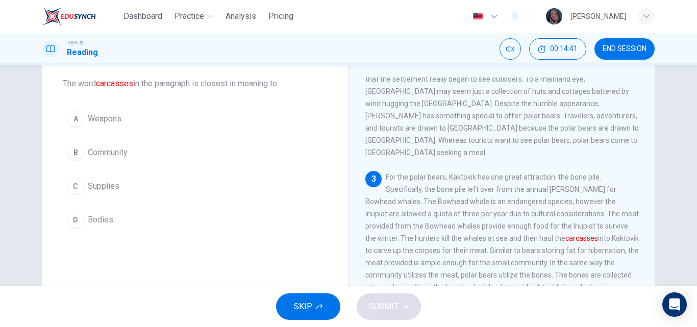
scroll to position [56, 0]
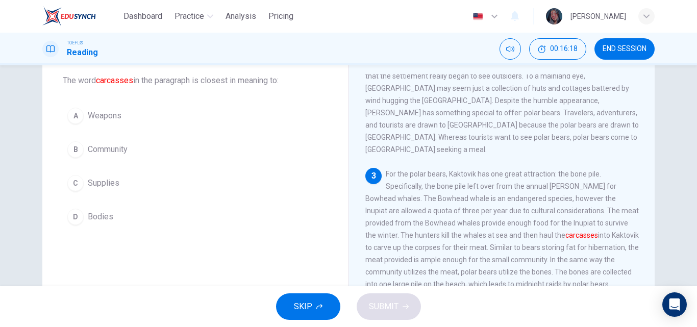
click at [161, 213] on button "D Bodies" at bounding box center [195, 216] width 265 height 25
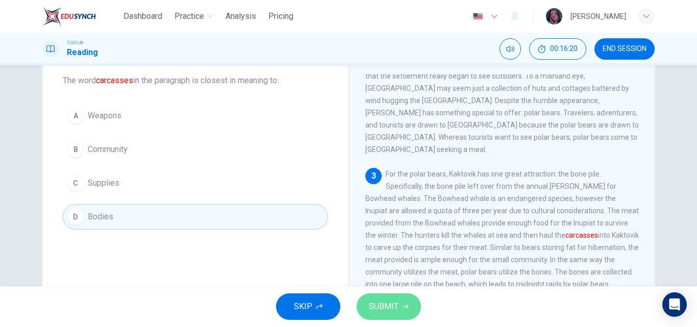
click at [388, 295] on button "SUBMIT" at bounding box center [388, 306] width 64 height 27
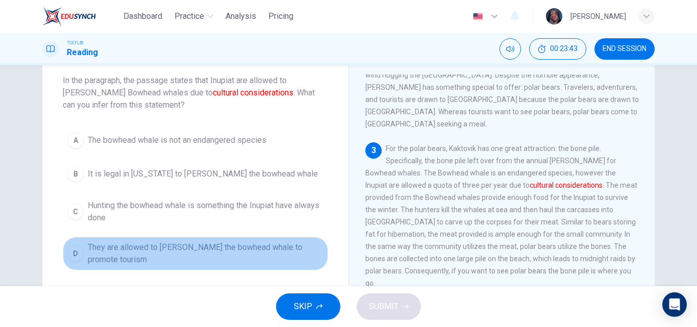
click at [184, 257] on button "D They are allowed to [PERSON_NAME] the bowhead whale to promote tourism" at bounding box center [195, 254] width 265 height 34
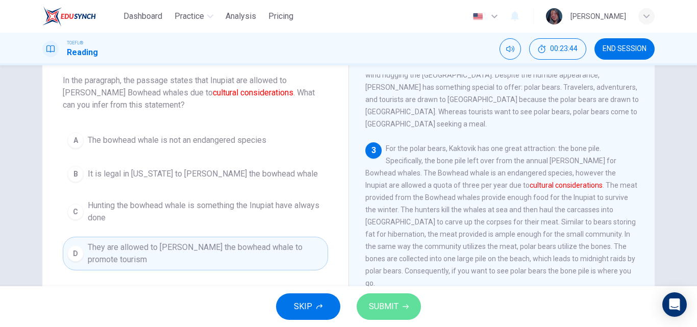
click at [397, 310] on span "SUBMIT" at bounding box center [384, 306] width 30 height 14
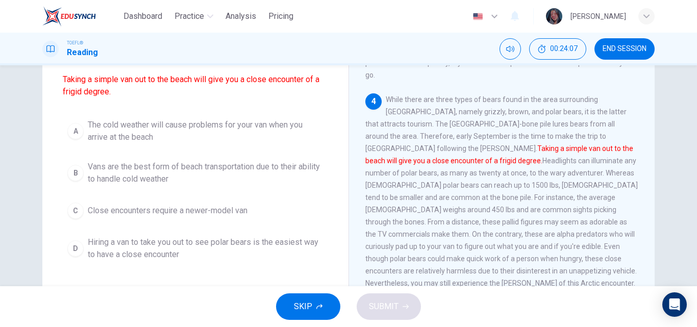
scroll to position [97, 0]
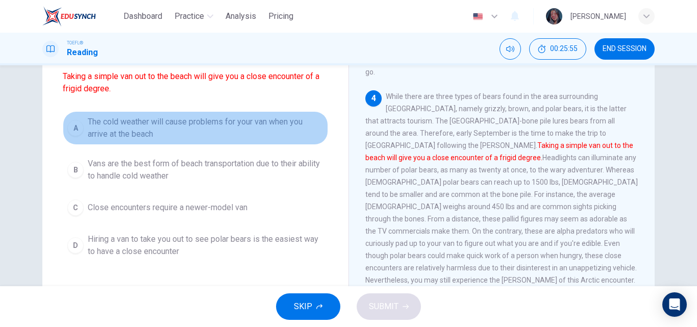
click at [283, 132] on span "The cold weather will cause problems for your van when you arrive at the beach" at bounding box center [206, 128] width 236 height 24
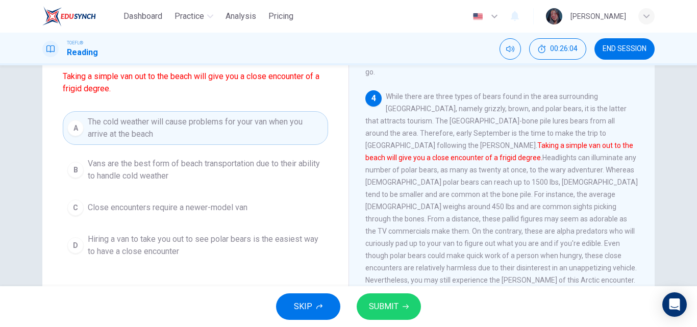
click at [257, 211] on button "C Close encounters require a newer-model van" at bounding box center [195, 207] width 265 height 25
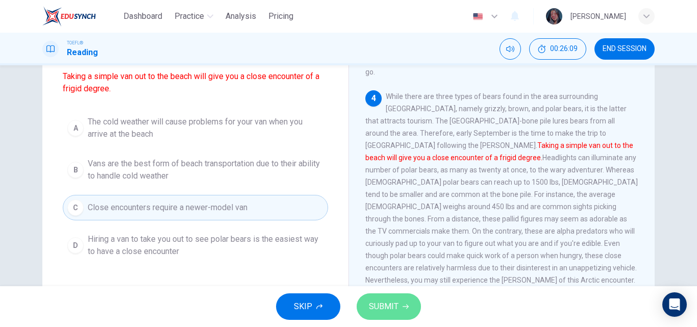
click at [373, 299] on button "SUBMIT" at bounding box center [388, 306] width 64 height 27
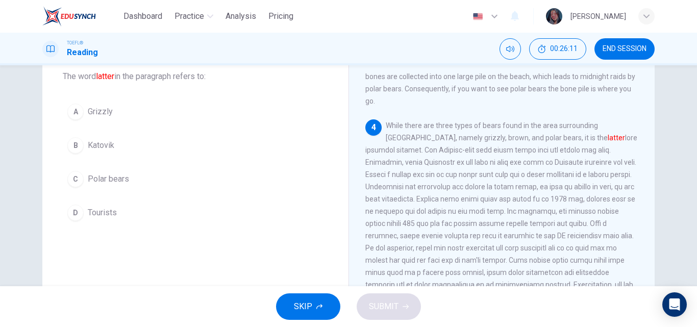
scroll to position [48, 0]
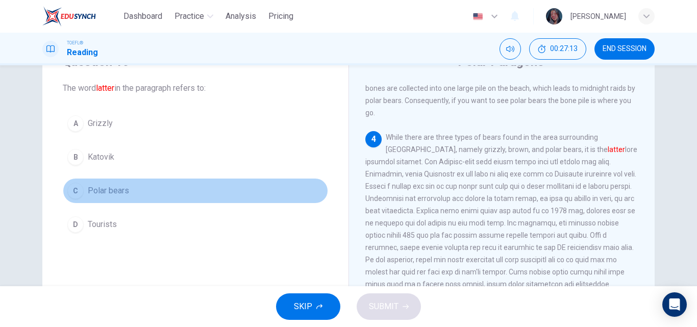
click at [150, 194] on button "C Polar bears" at bounding box center [195, 190] width 265 height 25
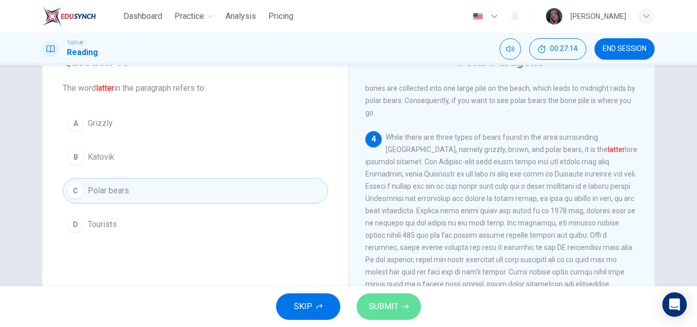
click at [382, 302] on span "SUBMIT" at bounding box center [384, 306] width 30 height 14
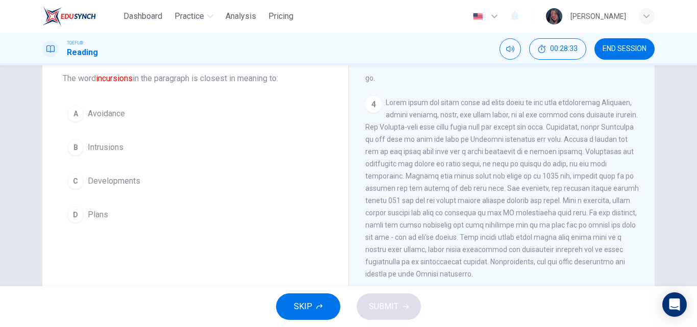
scroll to position [57, 0]
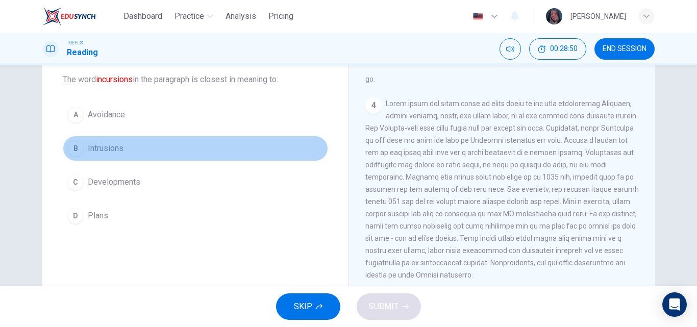
click at [126, 152] on button "B Intrusions" at bounding box center [195, 148] width 265 height 25
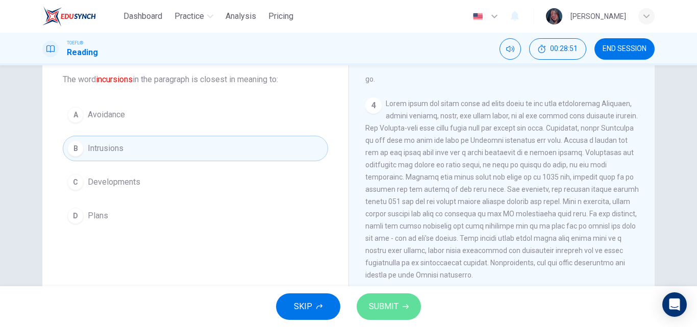
click at [380, 307] on span "SUBMIT" at bounding box center [384, 306] width 30 height 14
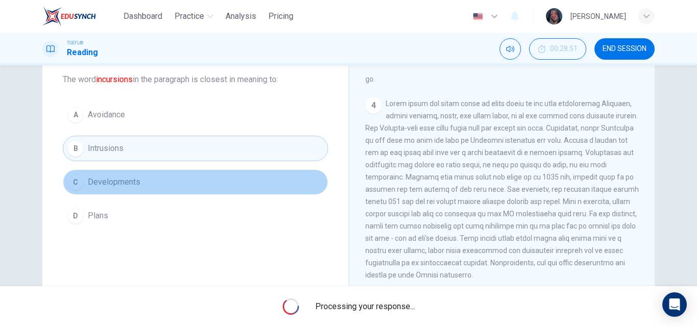
click at [148, 185] on button "C Developments" at bounding box center [195, 181] width 265 height 25
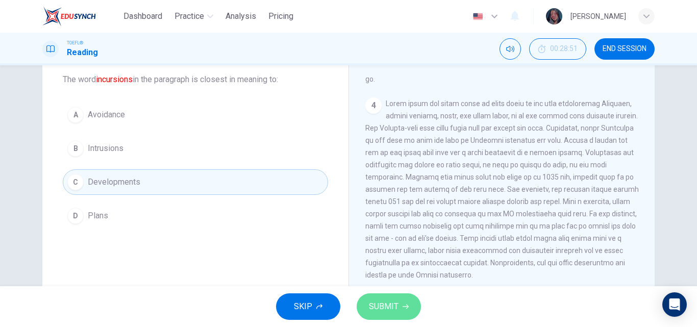
click at [391, 310] on span "SUBMIT" at bounding box center [384, 306] width 30 height 14
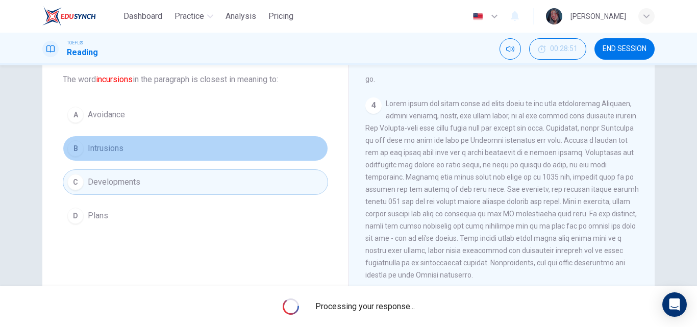
click at [174, 148] on button "B Intrusions" at bounding box center [195, 148] width 265 height 25
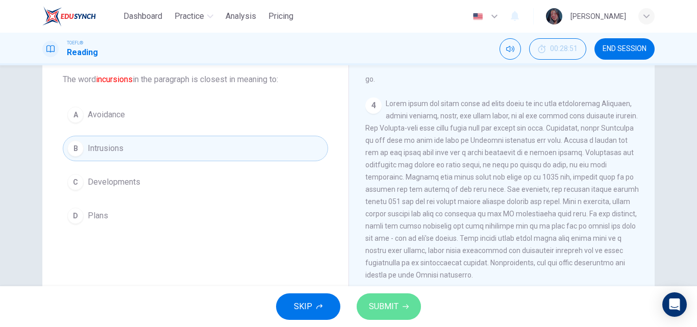
click at [377, 299] on span "SUBMIT" at bounding box center [384, 306] width 30 height 14
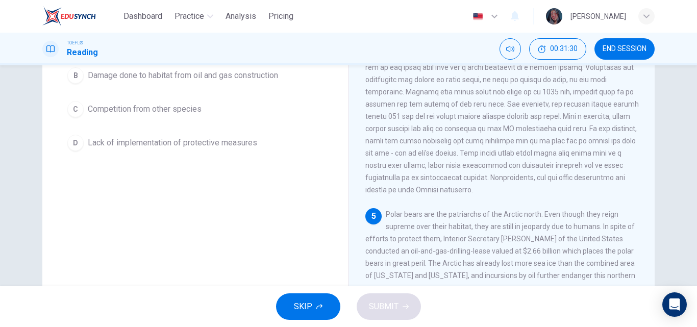
scroll to position [144, 0]
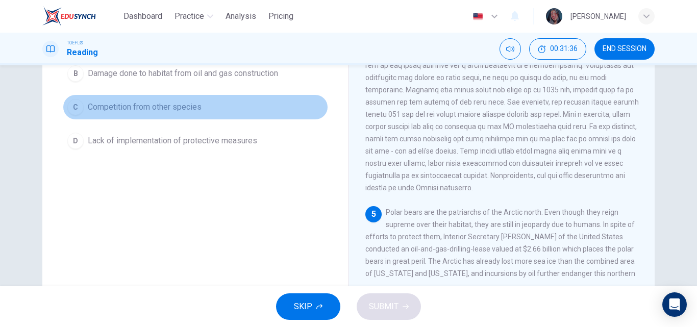
click at [156, 114] on button "C Competition from other species" at bounding box center [195, 106] width 265 height 25
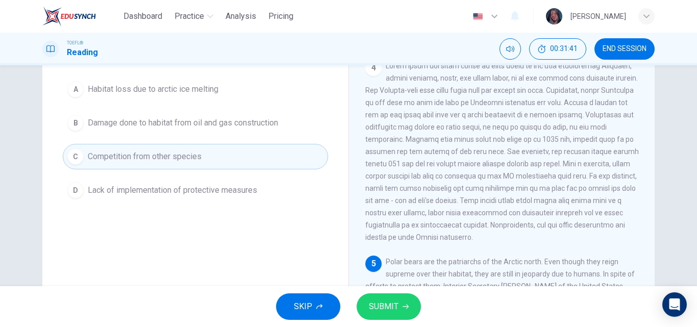
scroll to position [93, 0]
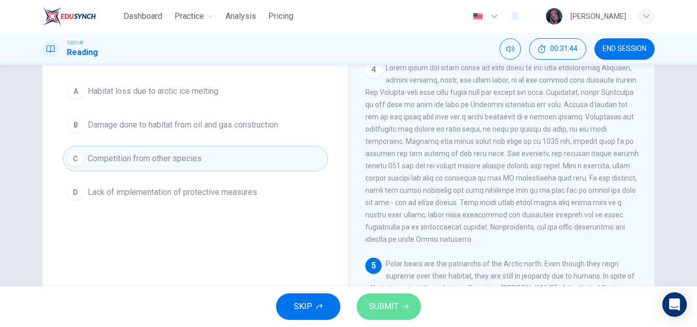
click at [389, 309] on span "SUBMIT" at bounding box center [384, 306] width 30 height 14
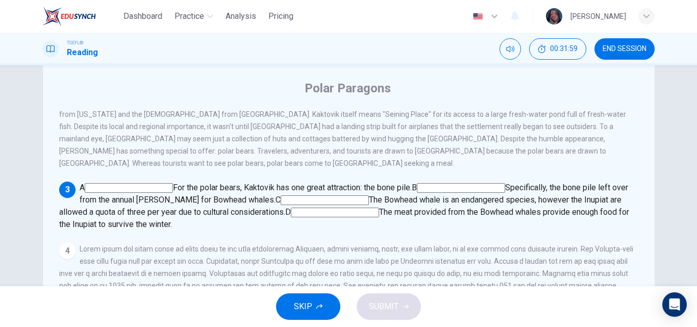
scroll to position [109, 0]
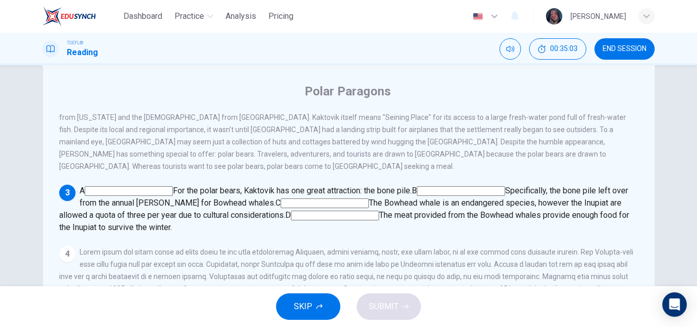
click at [369, 198] on input at bounding box center [324, 203] width 88 height 10
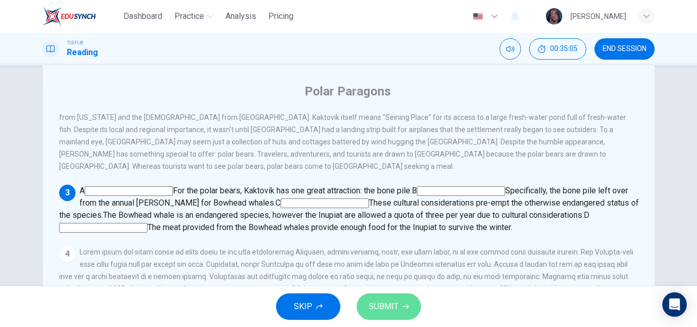
click at [390, 302] on span "SUBMIT" at bounding box center [384, 306] width 30 height 14
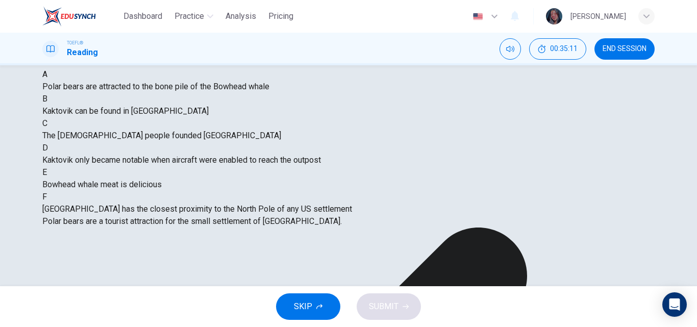
scroll to position [162, 0]
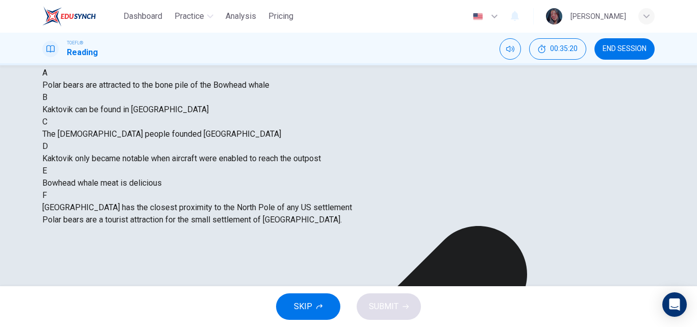
drag, startPoint x: 209, startPoint y: 132, endPoint x: 208, endPoint y: 141, distance: 9.3
click at [208, 141] on div "A Polar bears are attracted to the bone pile of the Bowhead whale B Kaktovik ca…" at bounding box center [348, 140] width 612 height 147
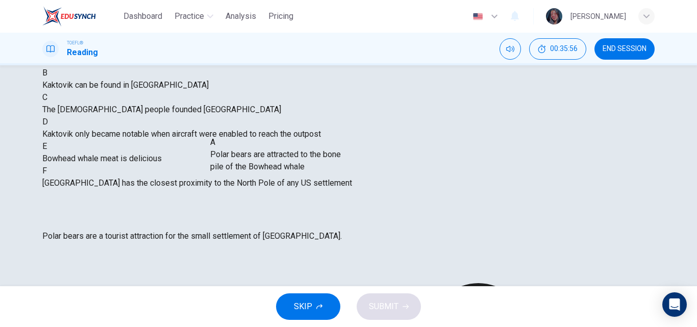
drag, startPoint x: 150, startPoint y: 121, endPoint x: 308, endPoint y: 159, distance: 161.9
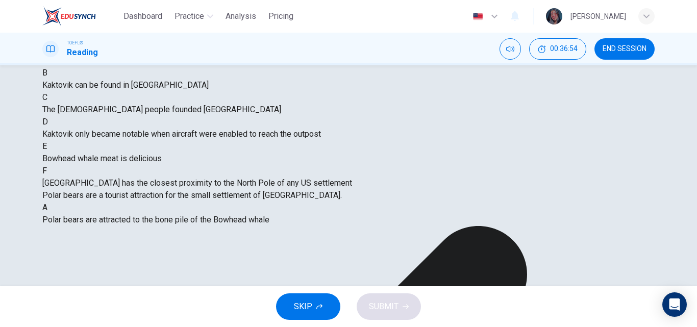
scroll to position [104, 0]
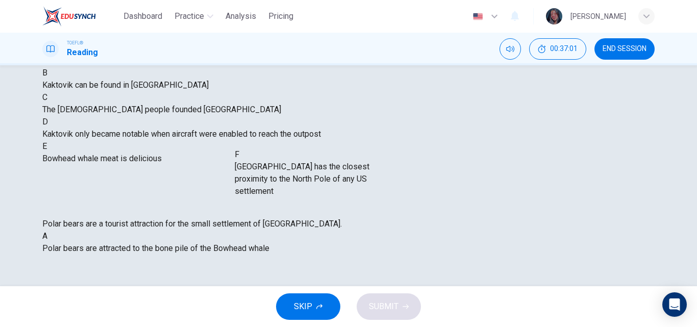
drag, startPoint x: 146, startPoint y: 240, endPoint x: 327, endPoint y: 183, distance: 189.7
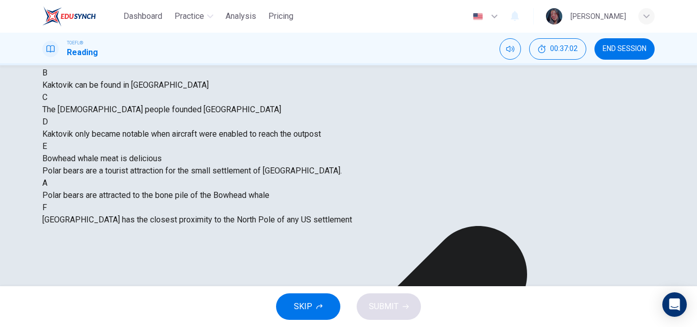
scroll to position [43, 0]
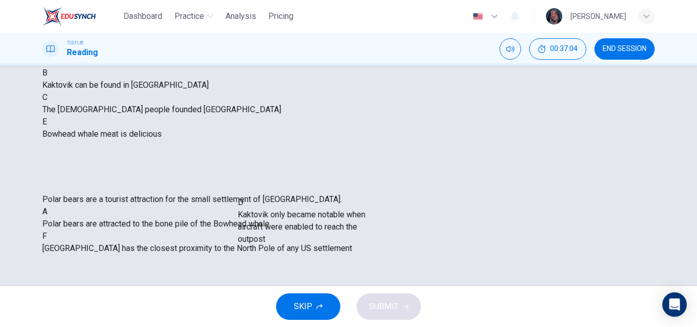
drag, startPoint x: 152, startPoint y: 186, endPoint x: 361, endPoint y: 228, distance: 212.4
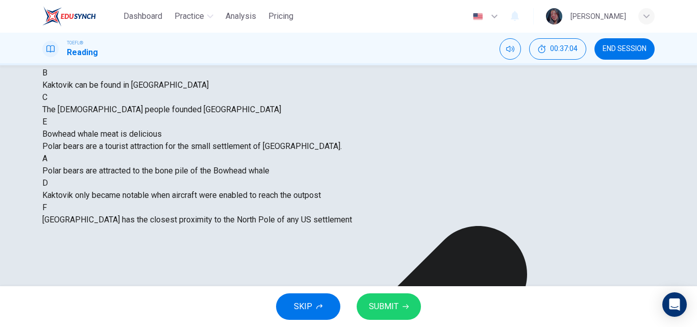
scroll to position [0, 0]
click at [393, 313] on span "SUBMIT" at bounding box center [384, 306] width 30 height 14
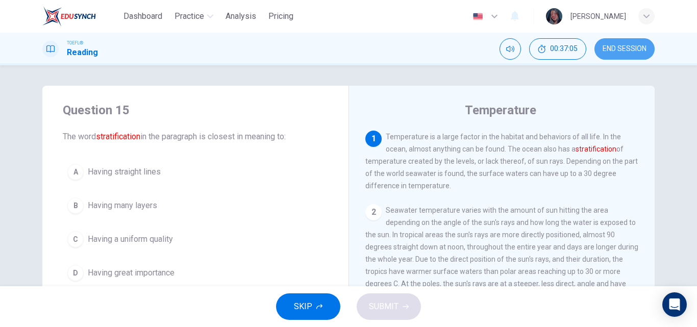
click at [638, 45] on span "END SESSION" at bounding box center [624, 49] width 44 height 8
